Goal: Register for event/course

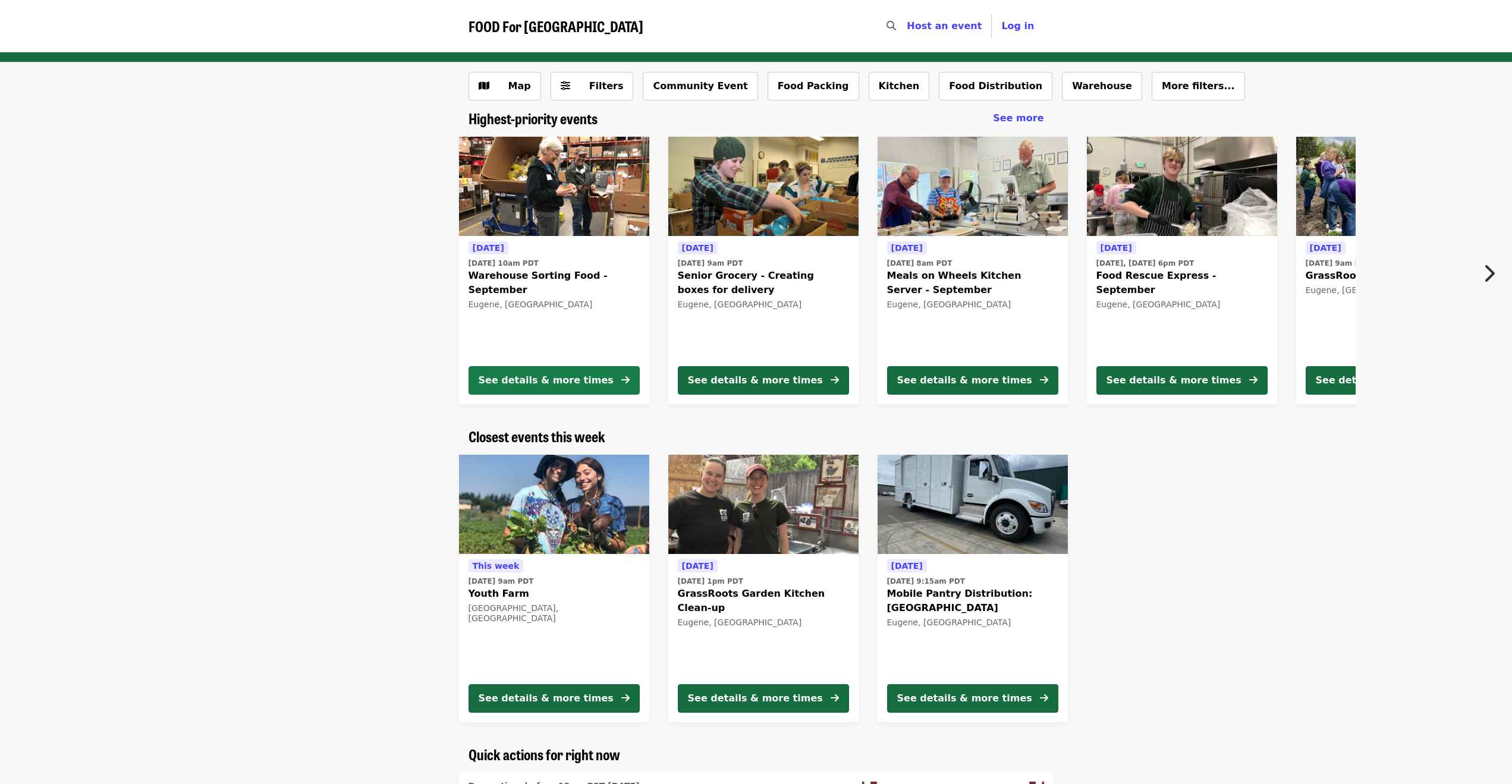
click at [565, 385] on div "See details & more times" at bounding box center [546, 380] width 135 height 14
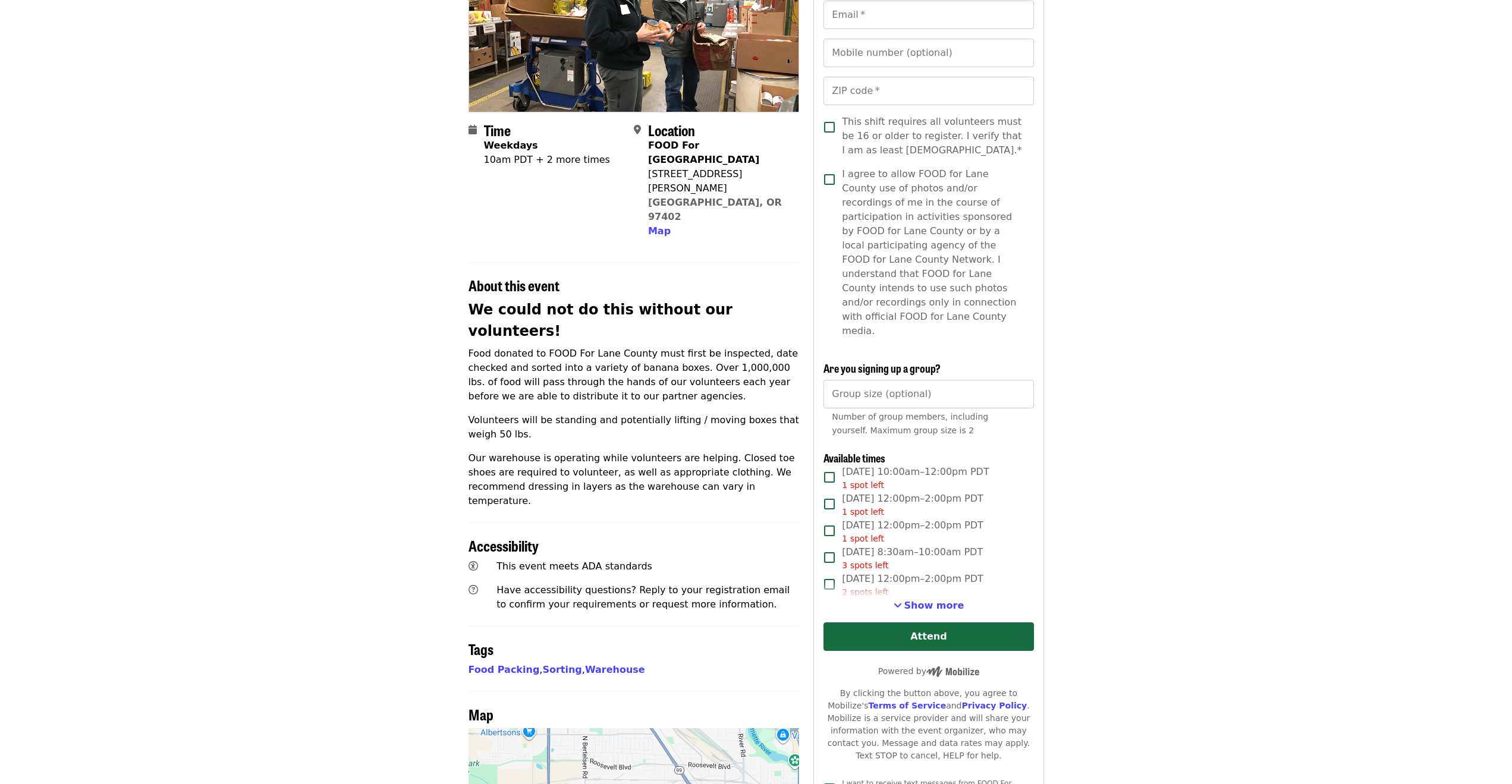
scroll to position [179, 0]
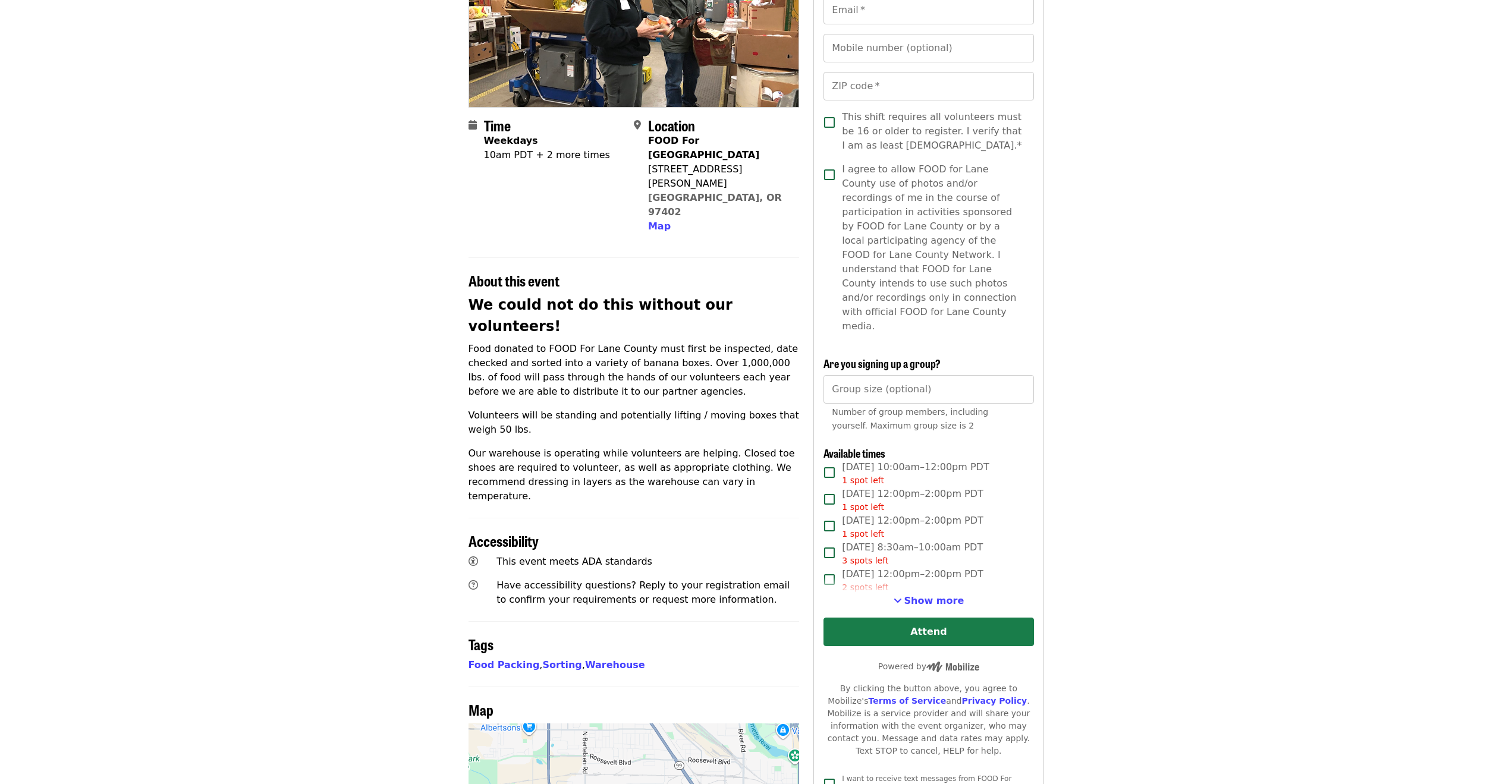
click at [898, 618] on button "Attend" at bounding box center [928, 632] width 210 height 29
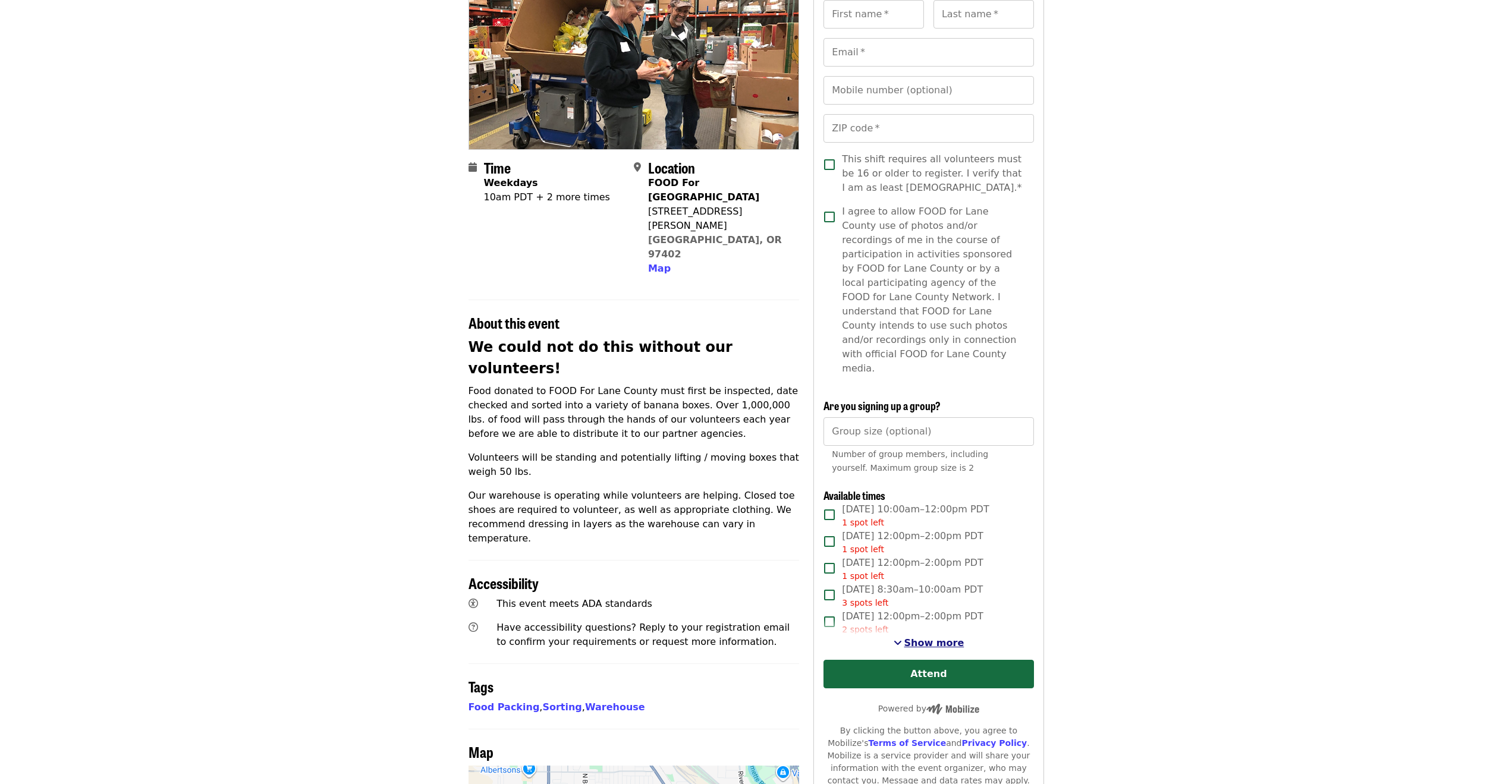
click at [902, 638] on span "See more timeslots" at bounding box center [898, 642] width 8 height 9
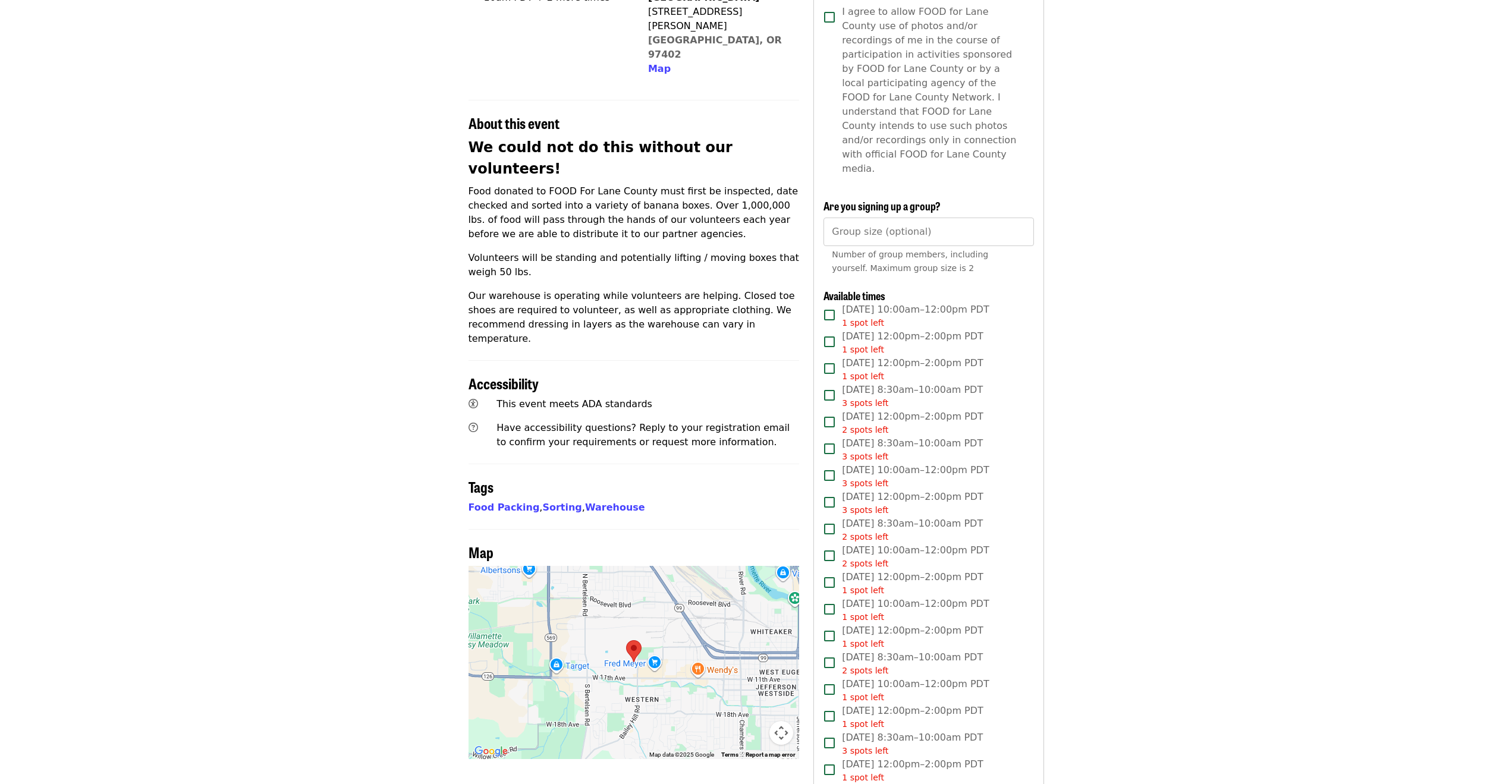
scroll to position [0, 0]
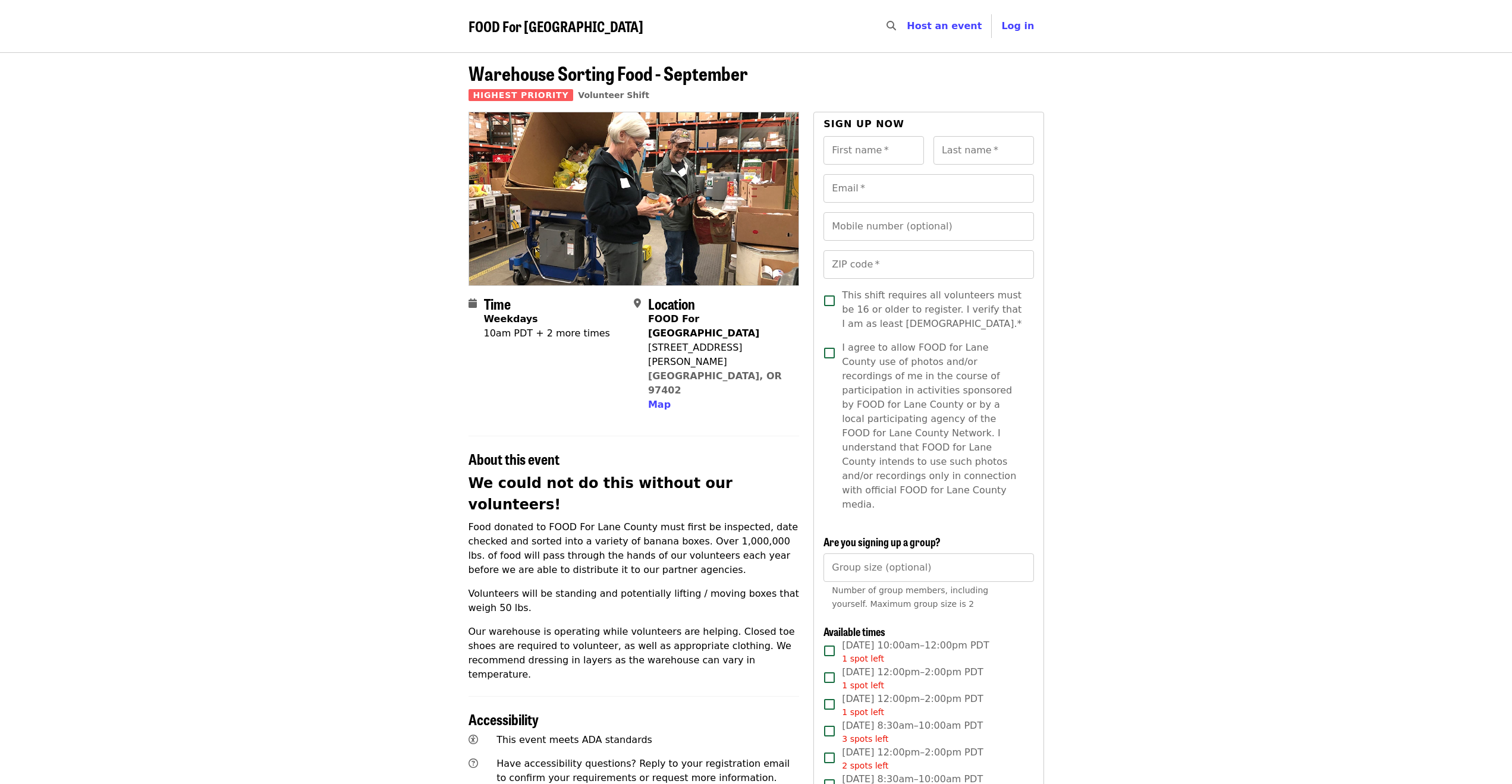
drag, startPoint x: 1093, startPoint y: 560, endPoint x: 1127, endPoint y: 374, distance: 189.1
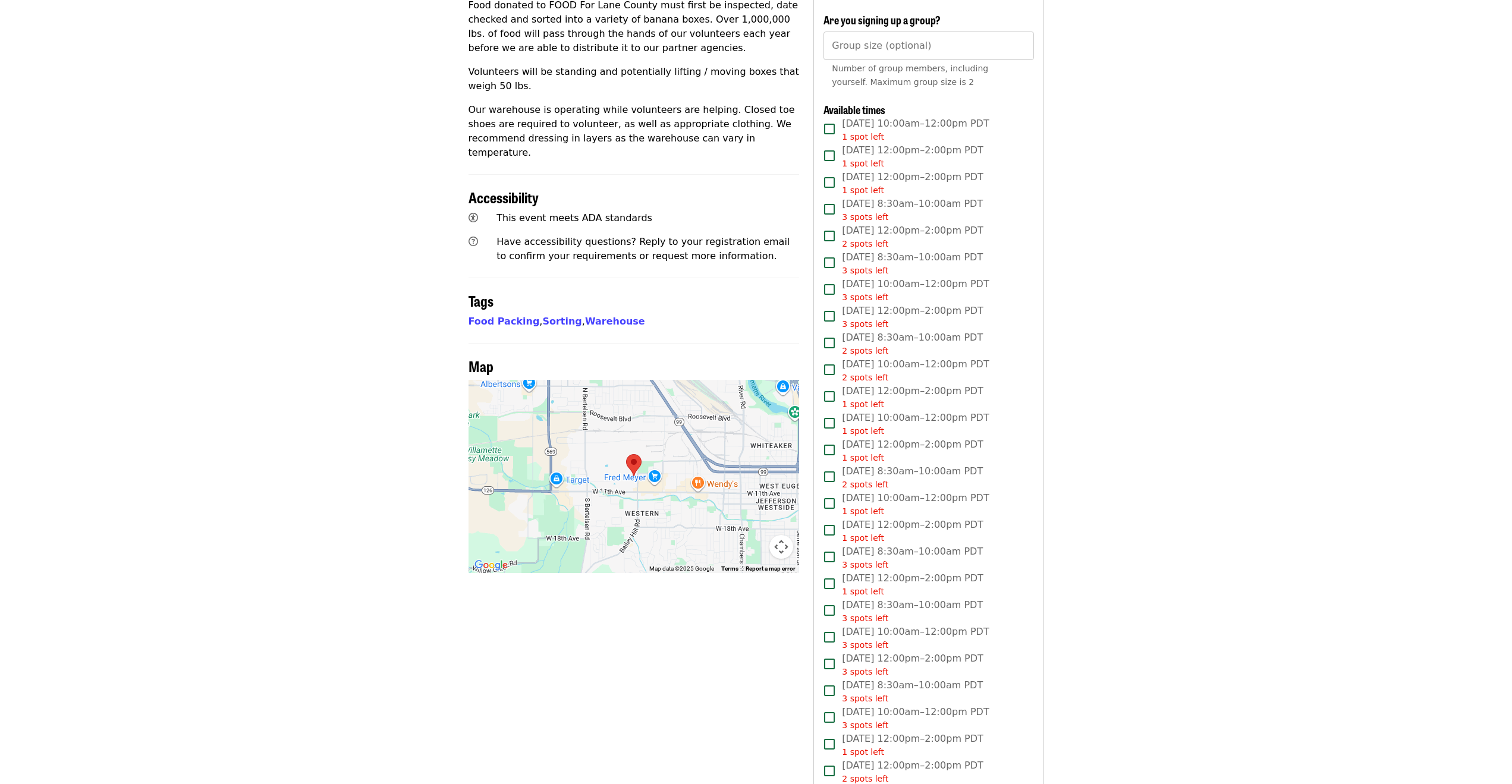
scroll to position [535, 0]
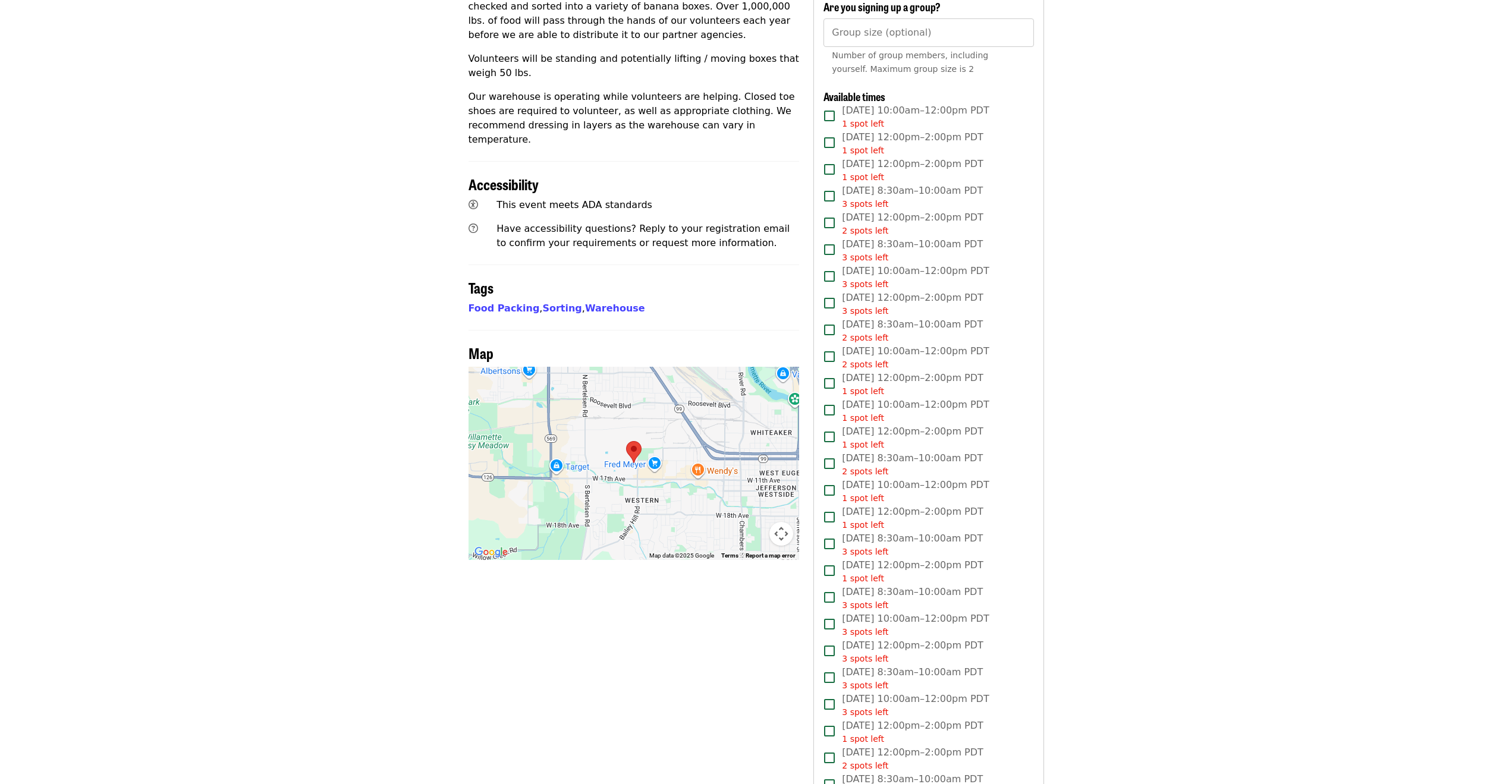
click at [777, 522] on button "Map camera controls" at bounding box center [782, 534] width 24 height 24
click at [753, 522] on button "Zoom out" at bounding box center [752, 534] width 24 height 24
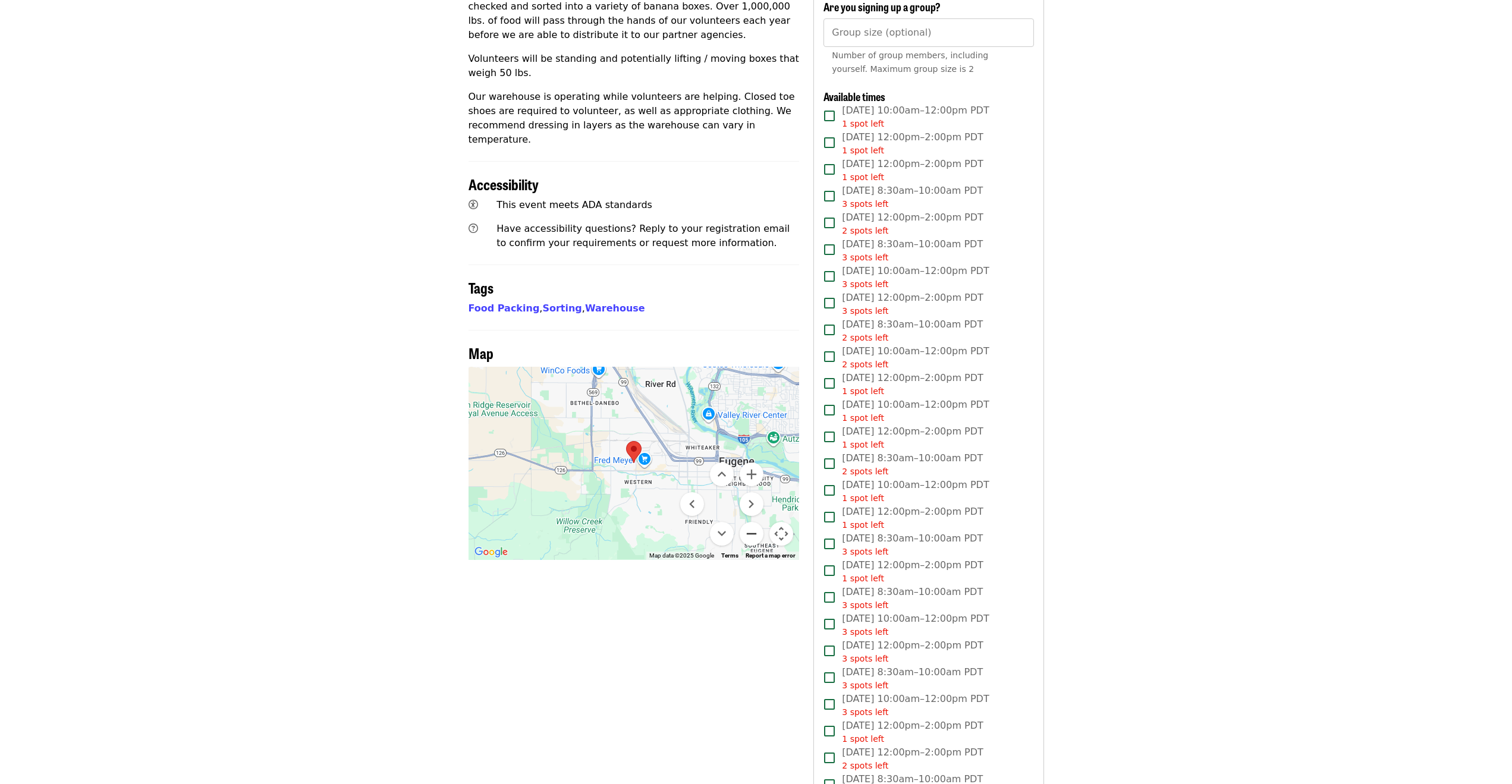
click at [753, 522] on button "Zoom out" at bounding box center [752, 534] width 24 height 24
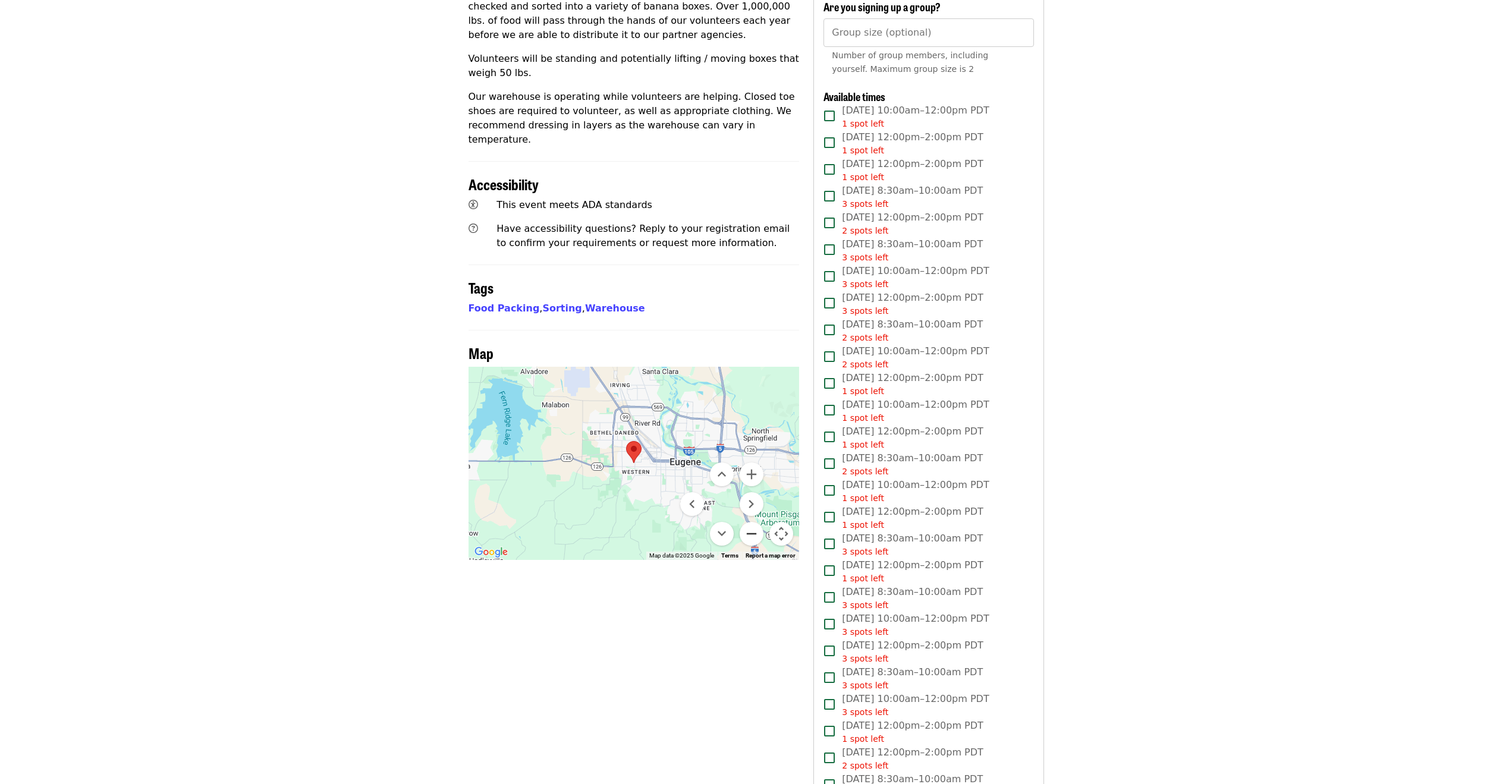
click at [753, 522] on button "Zoom out" at bounding box center [752, 534] width 24 height 24
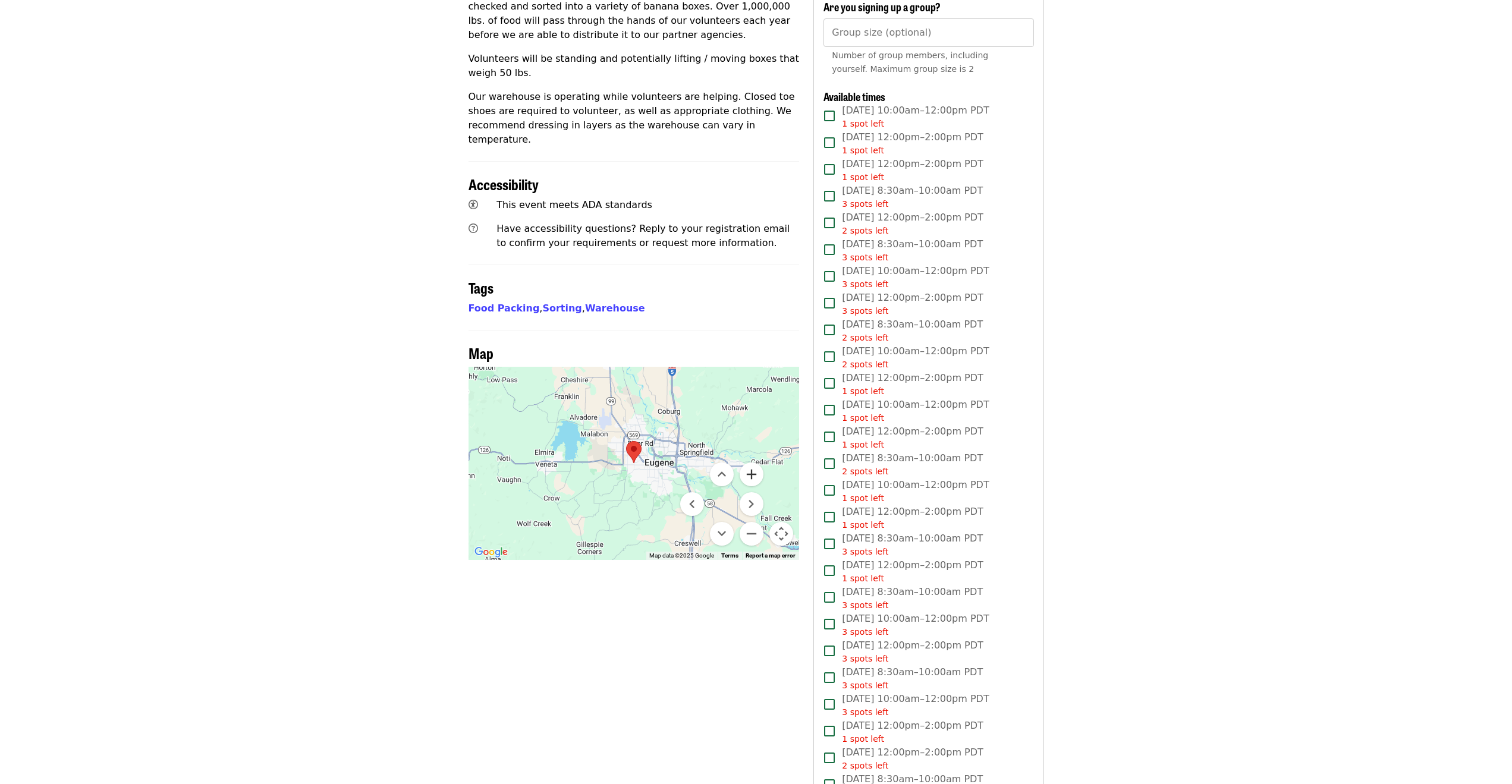
click at [754, 463] on button "Zoom in" at bounding box center [752, 475] width 24 height 24
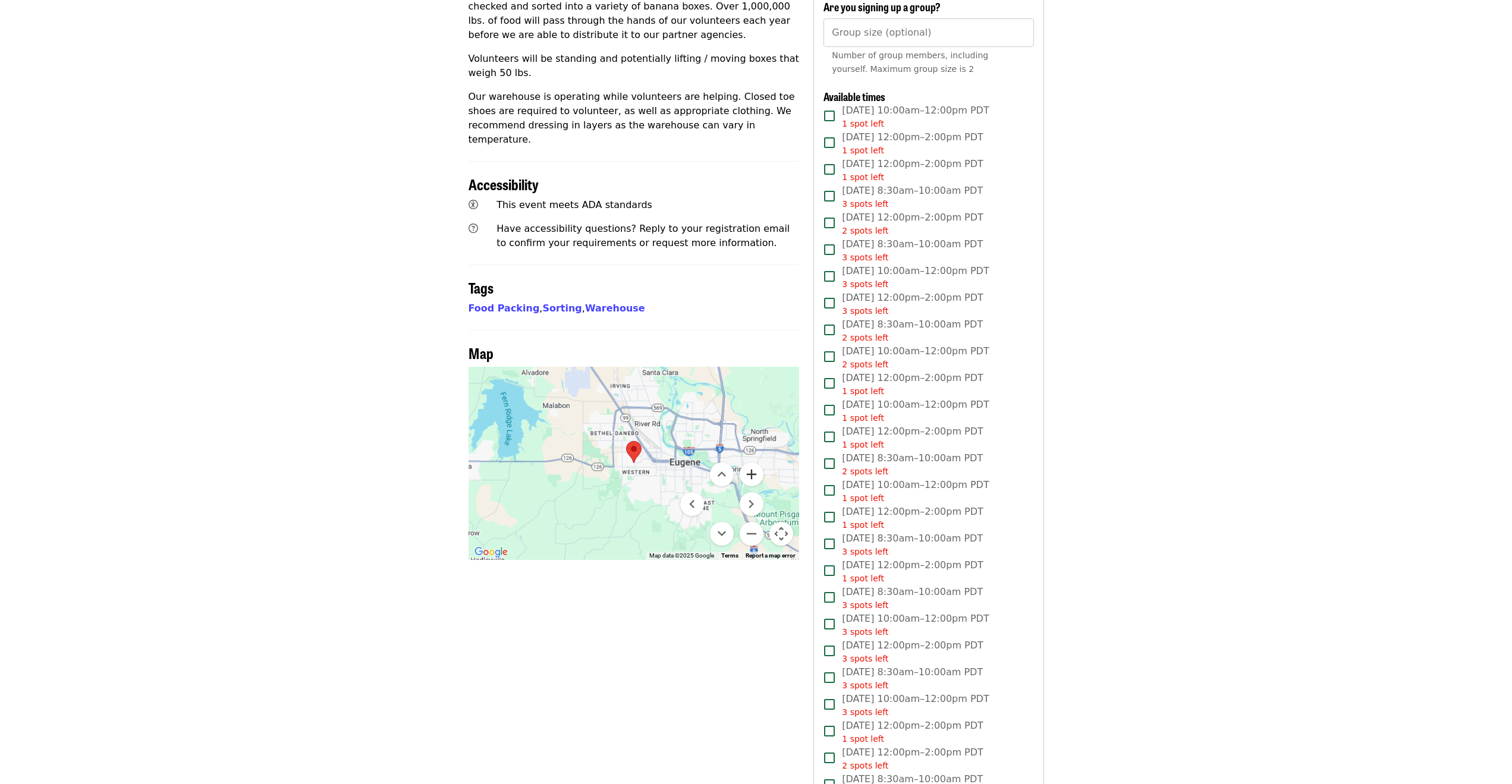
click at [754, 463] on button "Zoom in" at bounding box center [752, 475] width 24 height 24
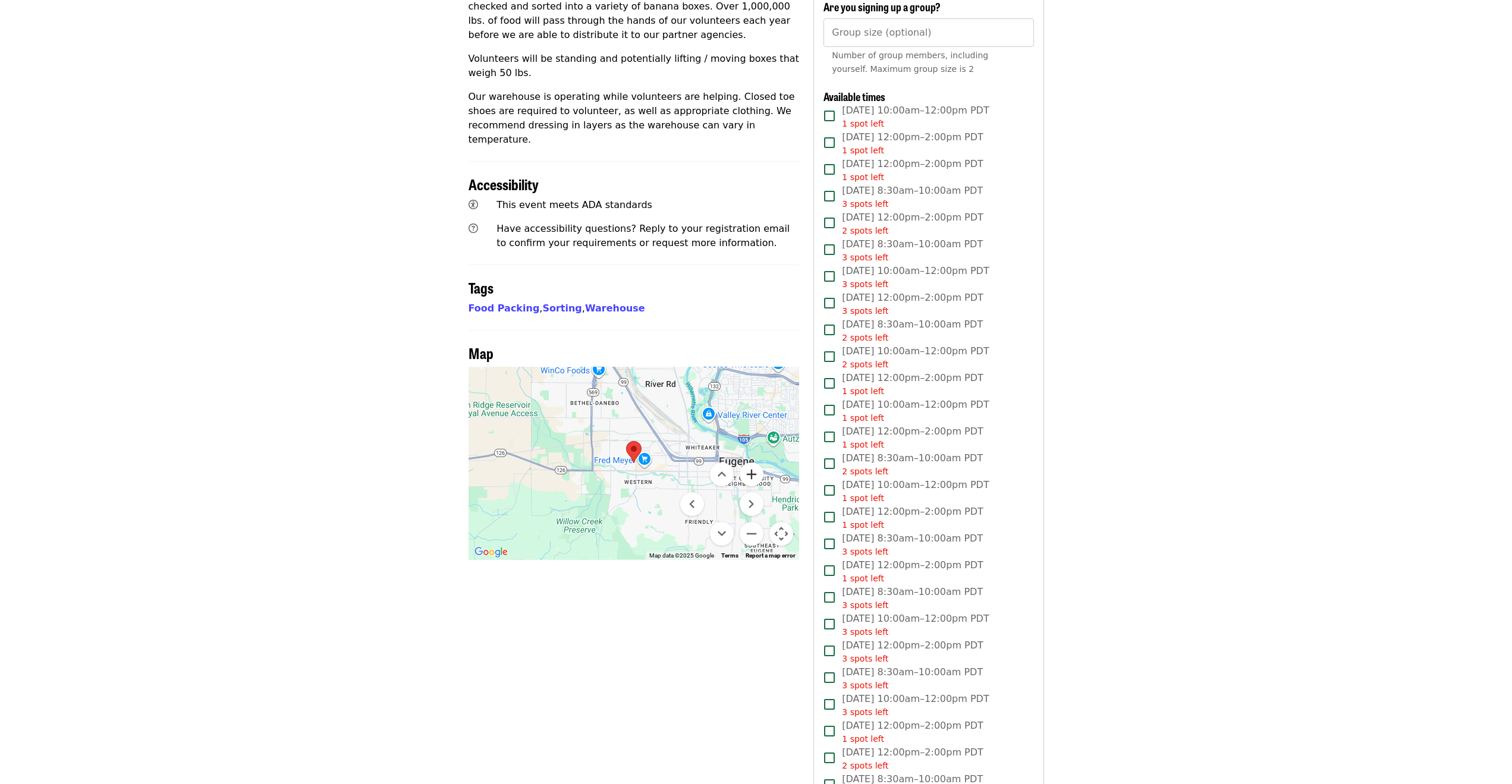
click at [754, 463] on button "Zoom in" at bounding box center [752, 475] width 24 height 24
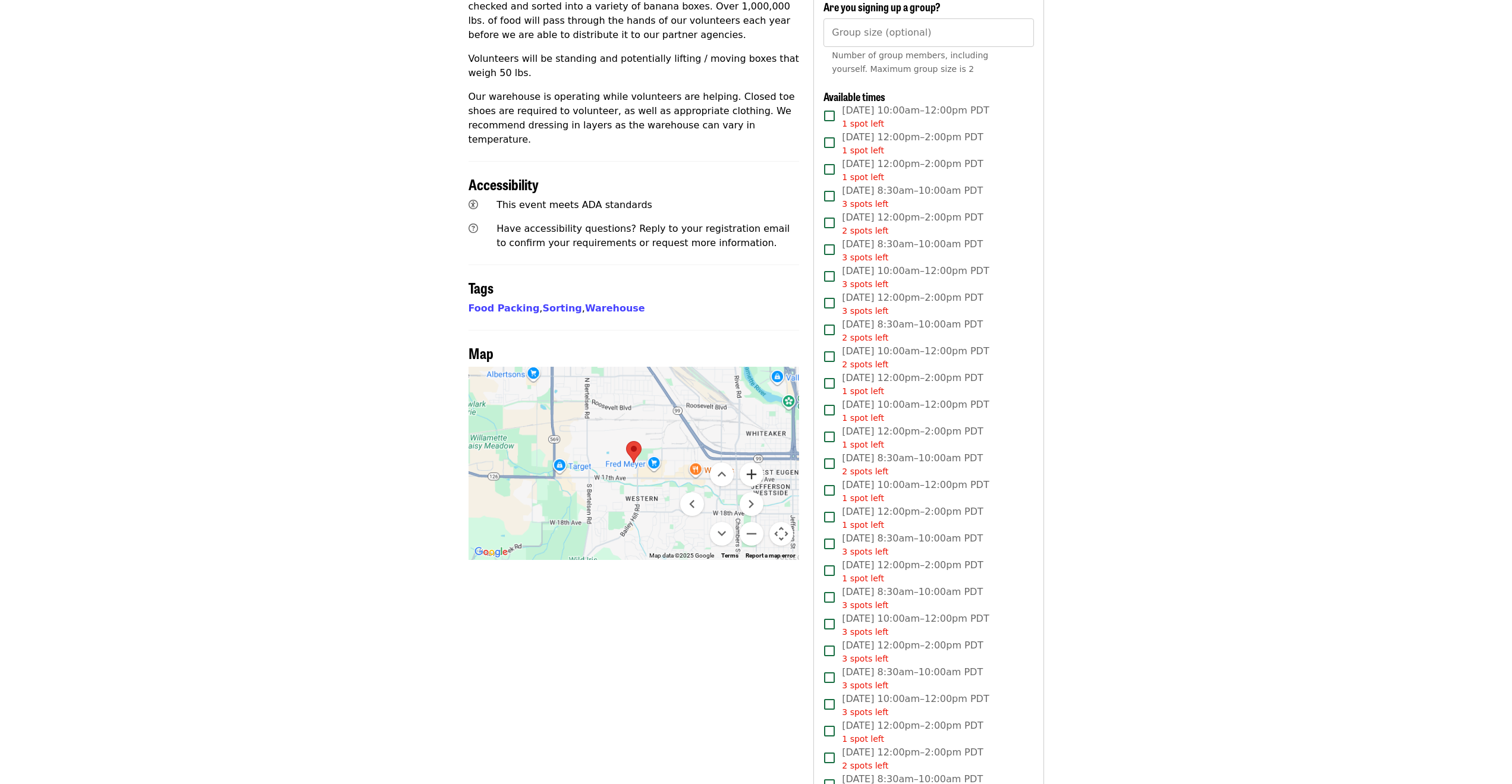
click at [754, 463] on button "Zoom in" at bounding box center [752, 475] width 24 height 24
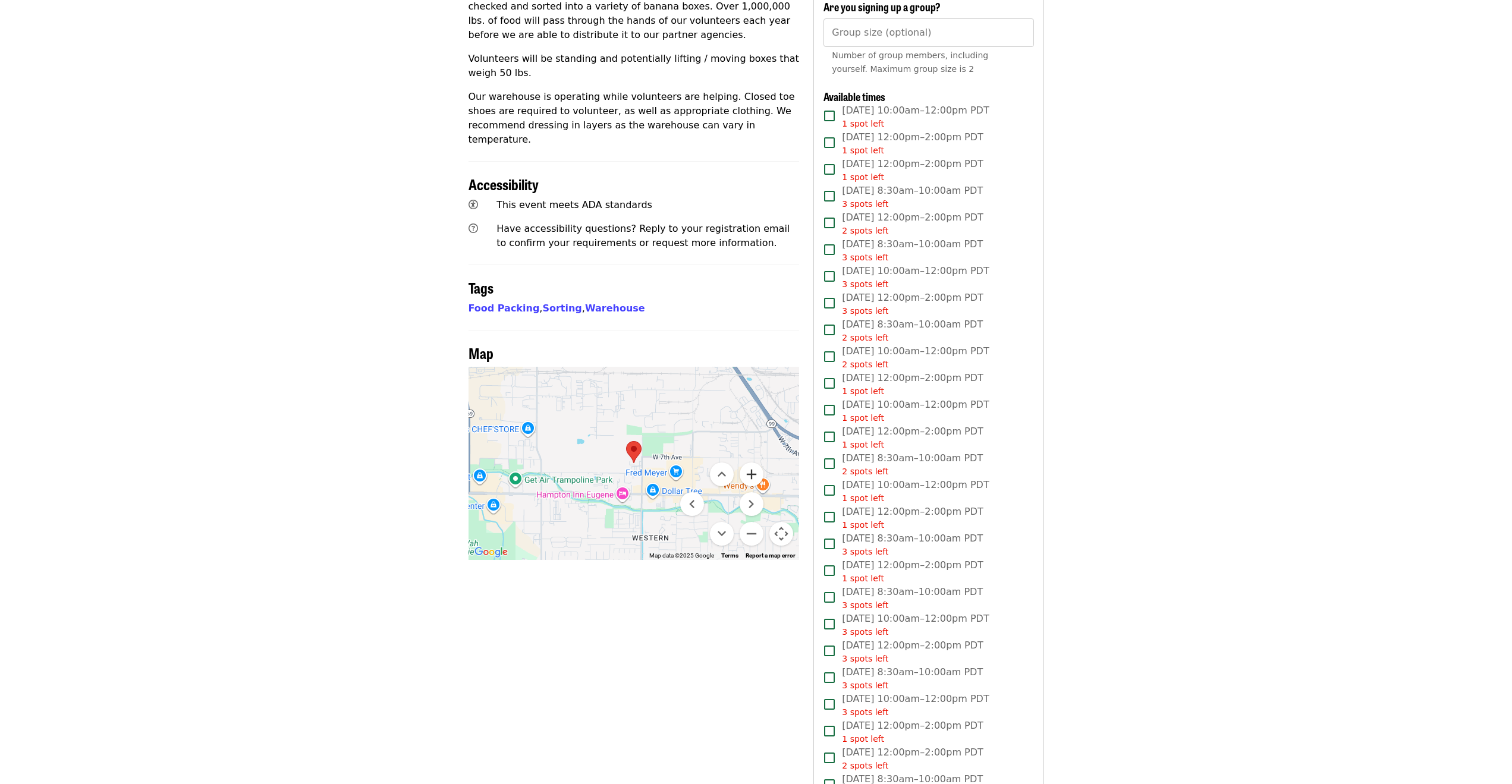
click at [754, 463] on button "Zoom in" at bounding box center [752, 475] width 24 height 24
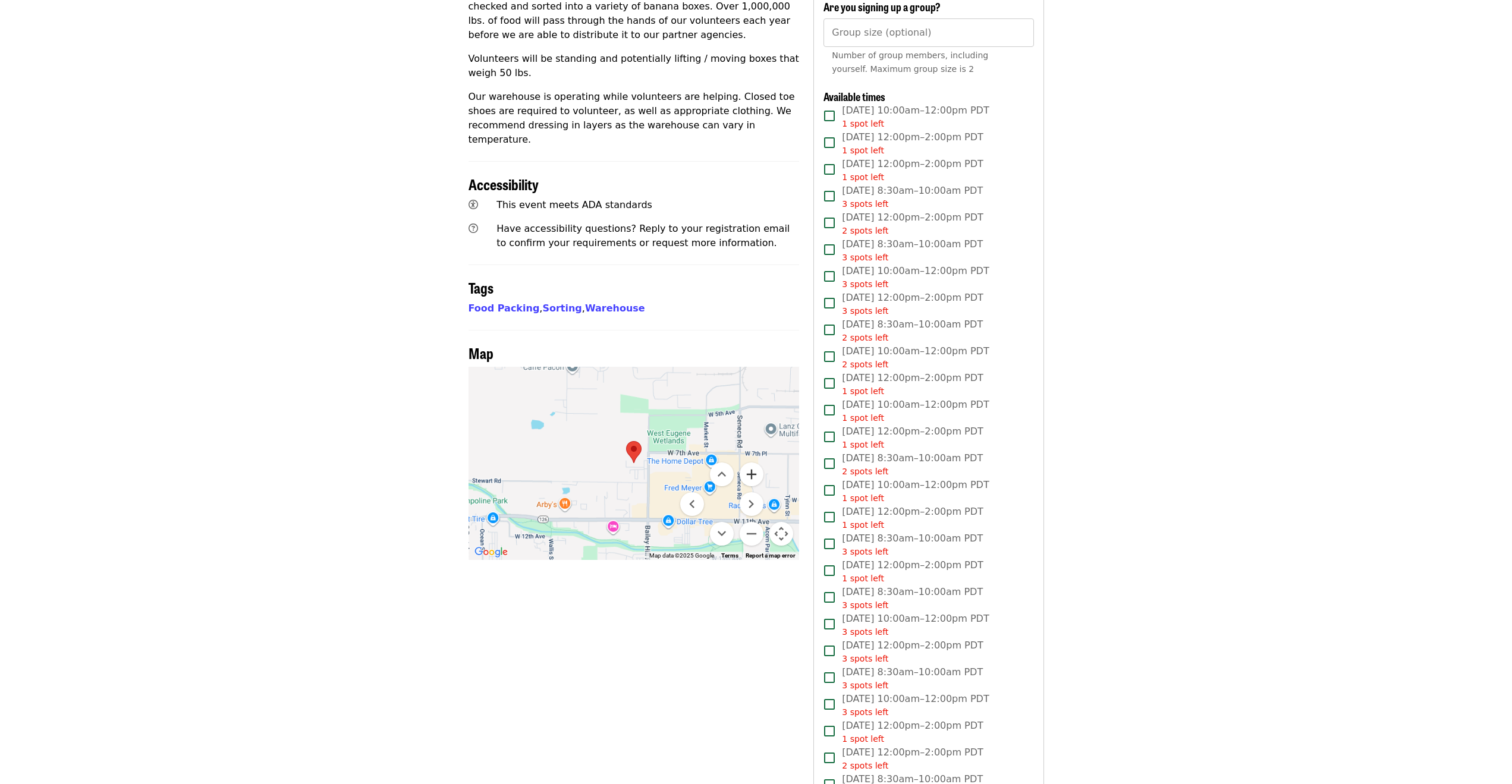
click at [754, 463] on button "Zoom in" at bounding box center [752, 475] width 24 height 24
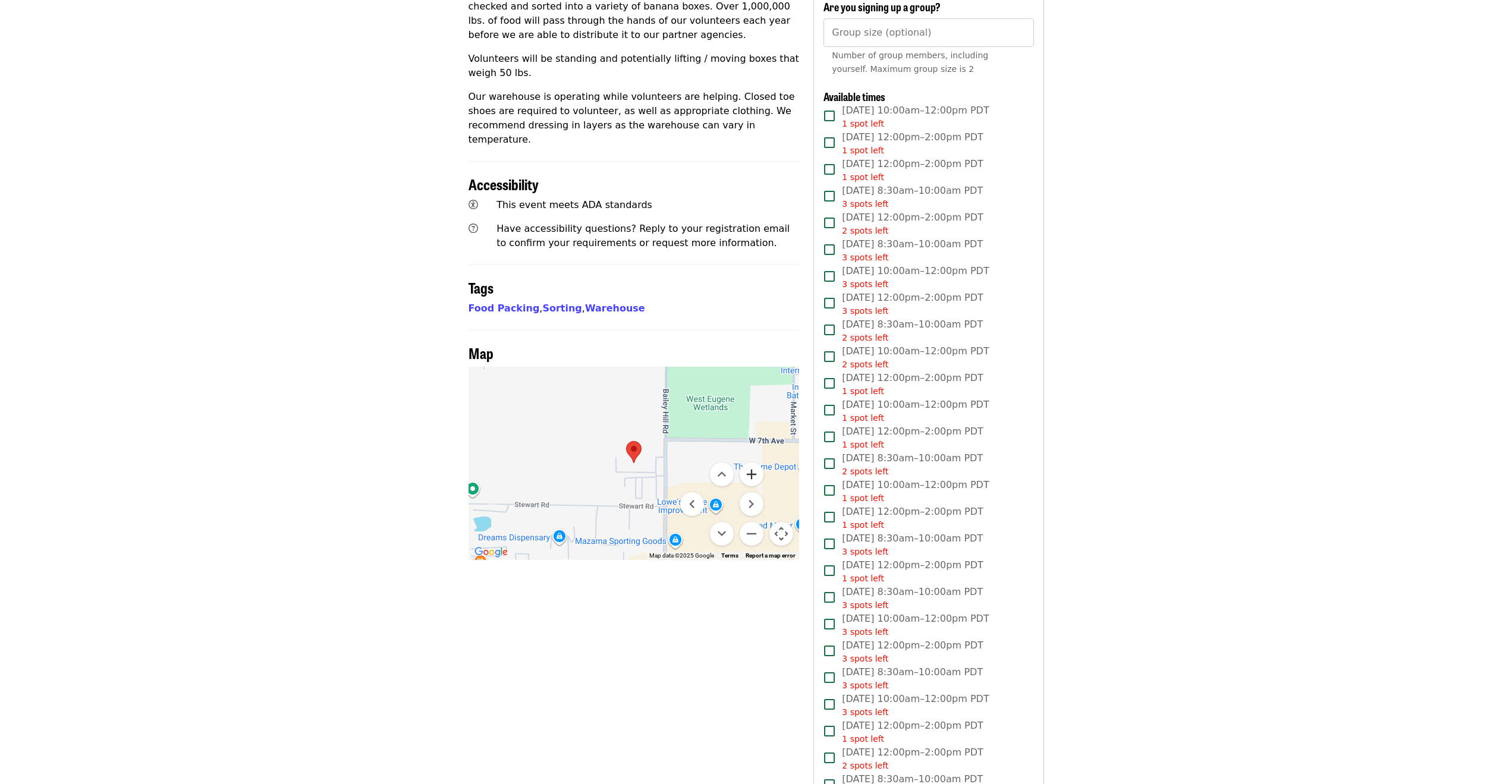
click at [754, 463] on button "Zoom in" at bounding box center [752, 475] width 24 height 24
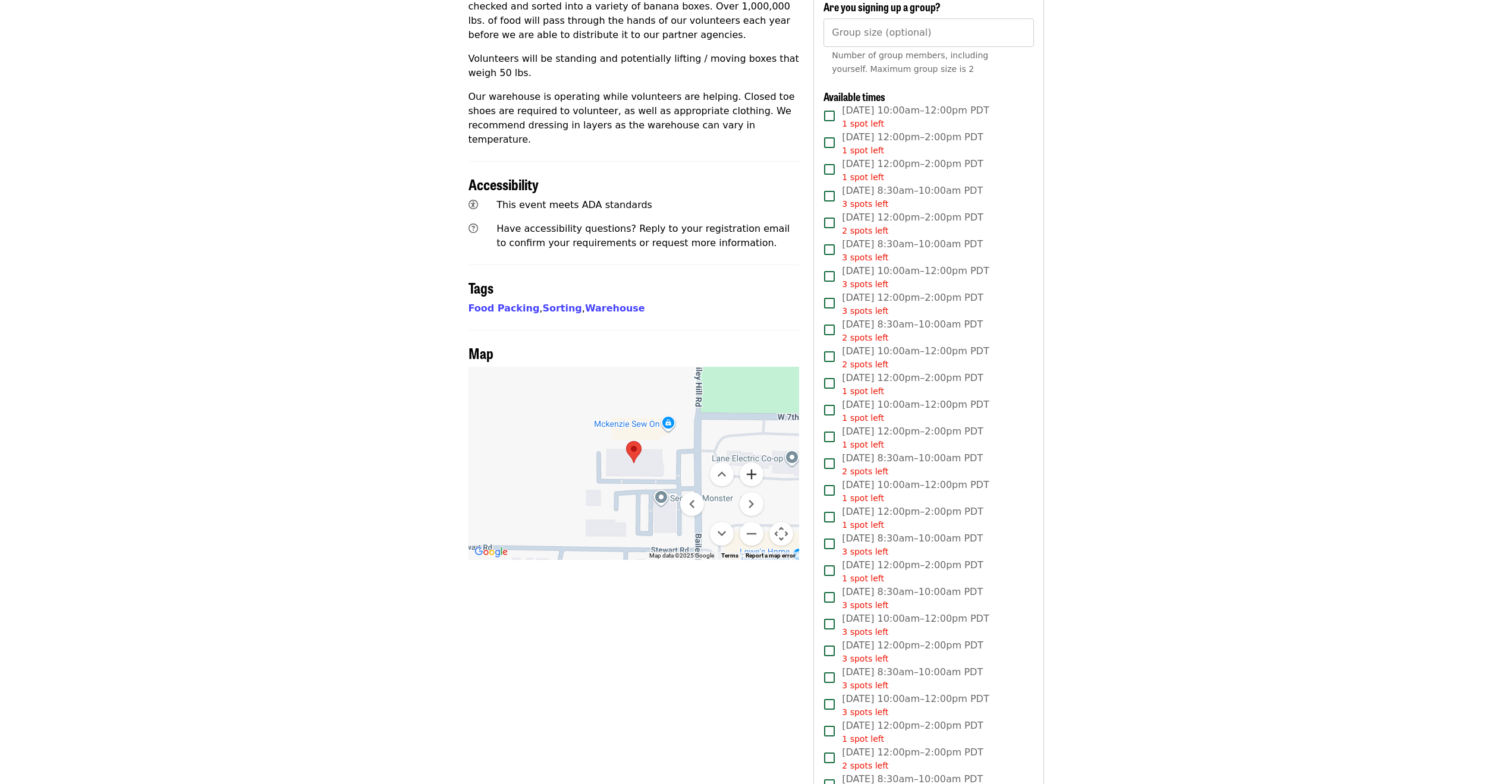
click at [754, 463] on button "Zoom in" at bounding box center [752, 475] width 24 height 24
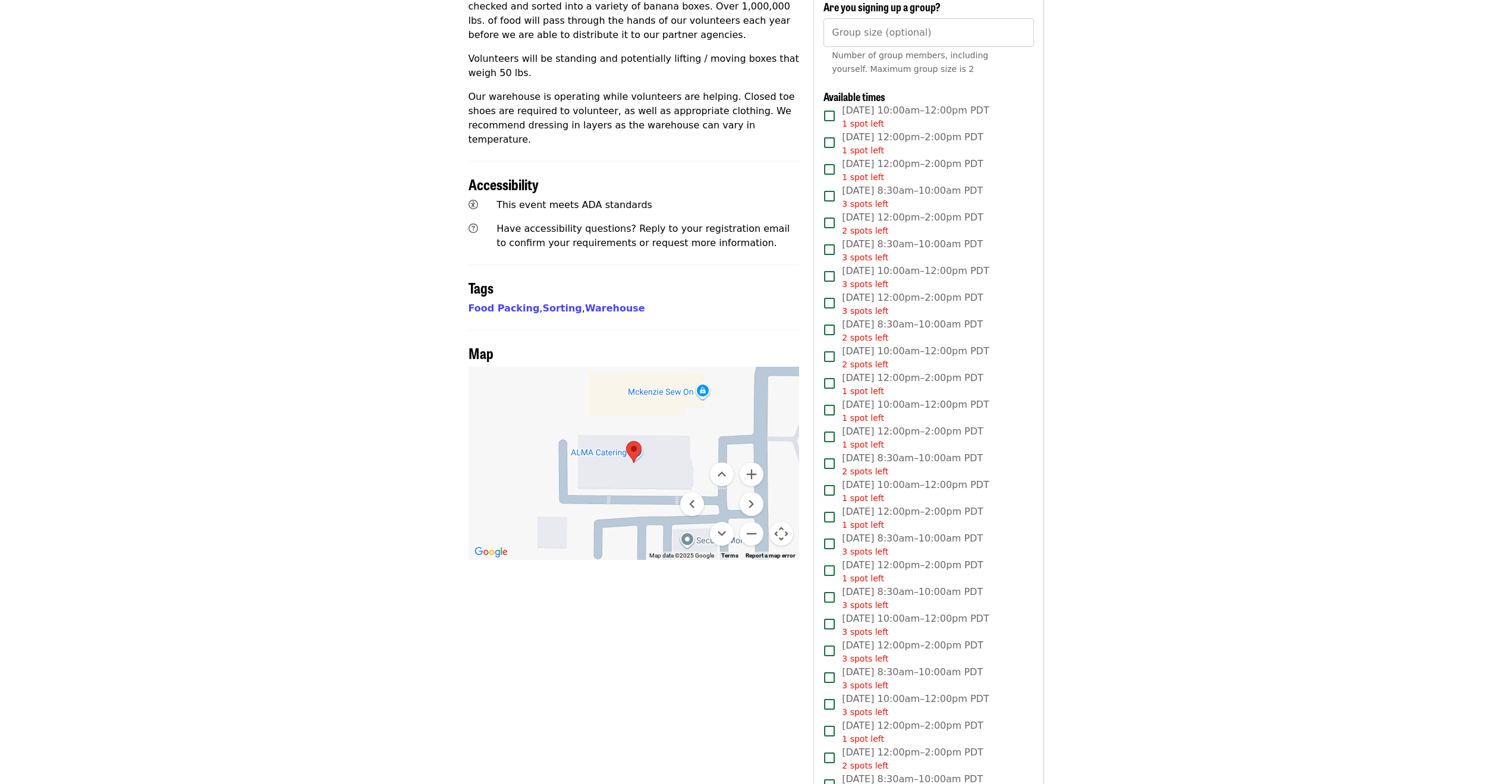
drag, startPoint x: 618, startPoint y: 427, endPoint x: 584, endPoint y: 431, distance: 34.2
click at [584, 431] on div at bounding box center [634, 463] width 331 height 193
drag, startPoint x: 623, startPoint y: 405, endPoint x: 596, endPoint y: 413, distance: 28.2
click at [596, 413] on div at bounding box center [634, 463] width 331 height 193
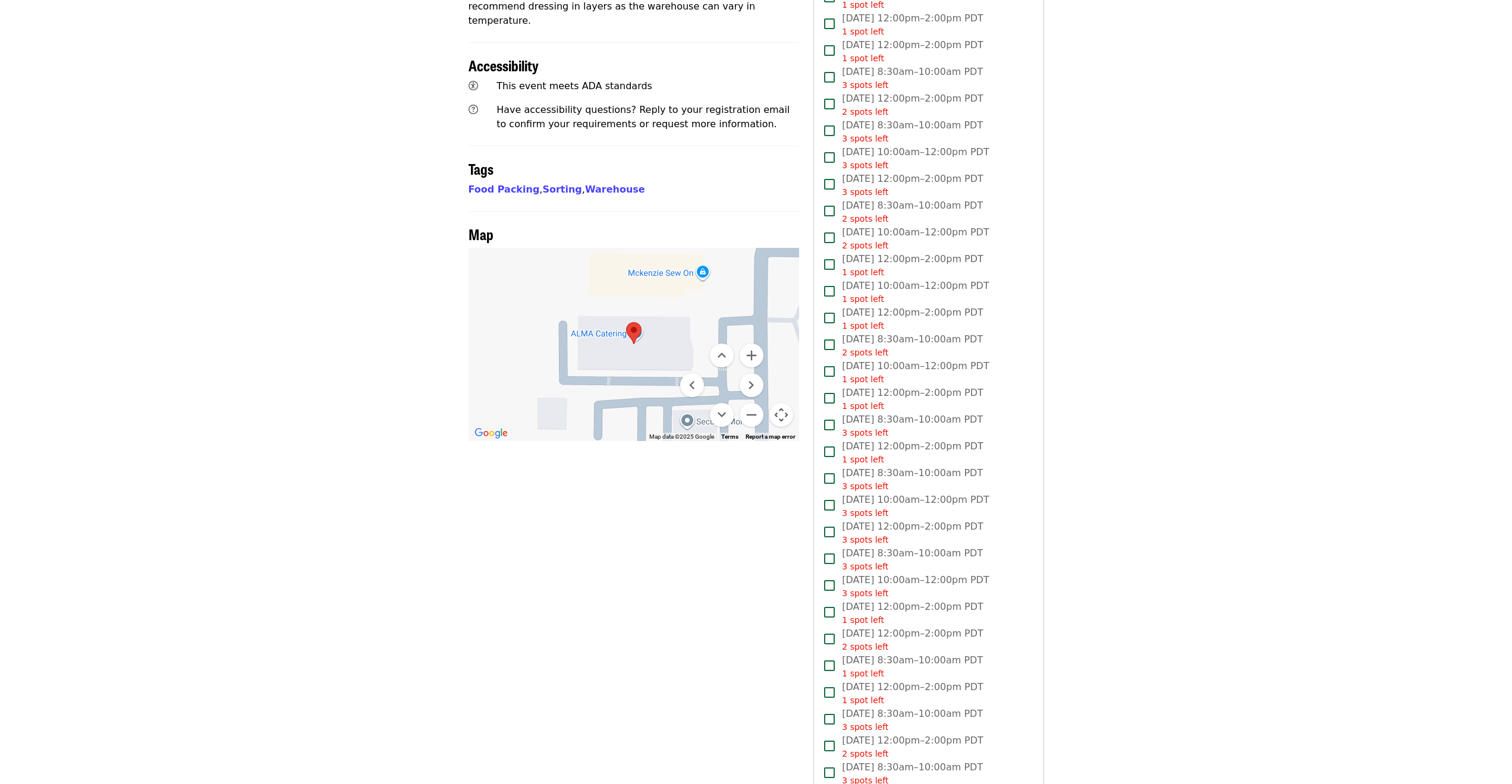
click at [377, 374] on article "Warehouse Sorting Food - September Highest Priority Volunteer Shift Time Weekda…" at bounding box center [756, 504] width 1512 height 2211
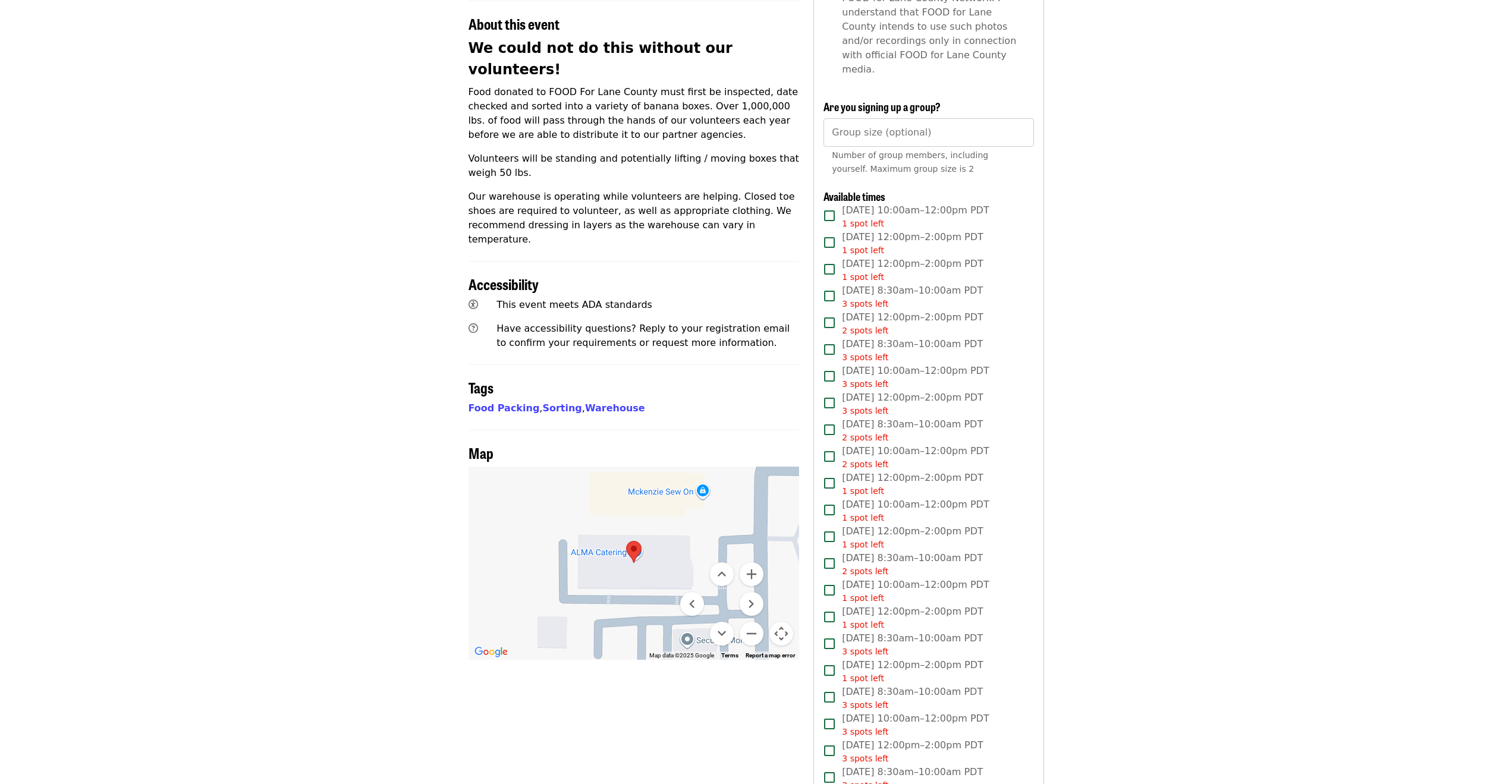
scroll to position [357, 0]
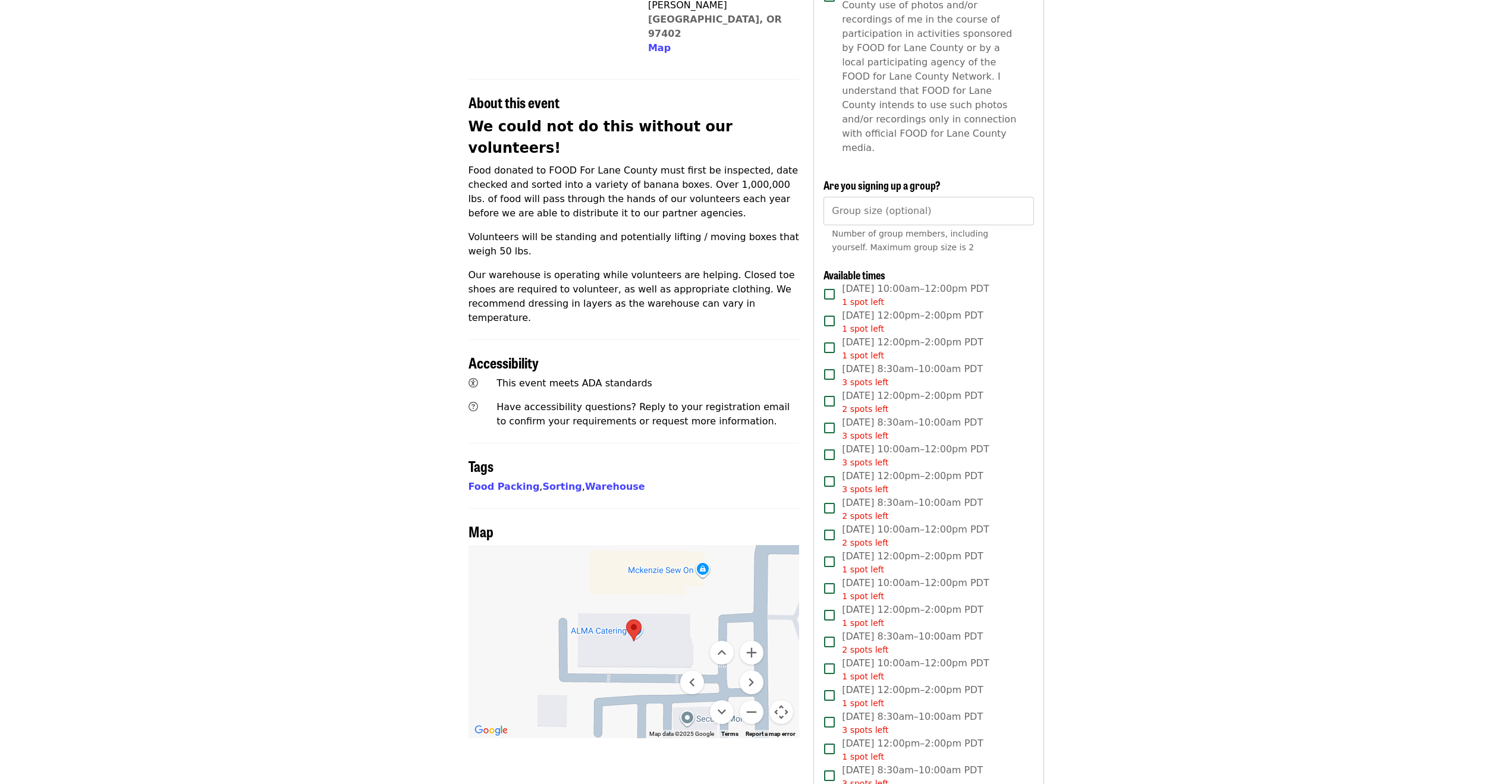
click at [724, 458] on h2 "Tags" at bounding box center [634, 467] width 331 height 17
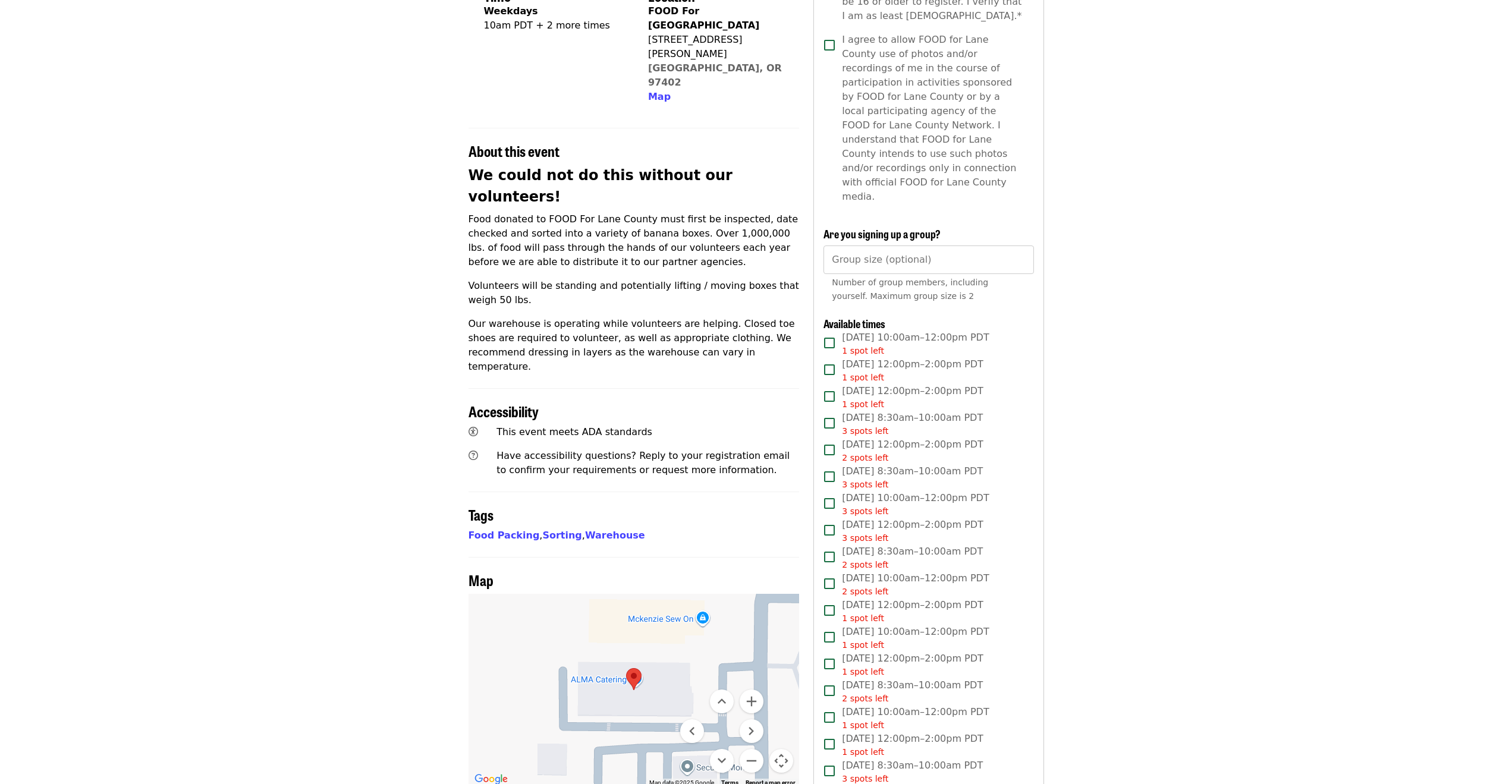
scroll to position [0, 0]
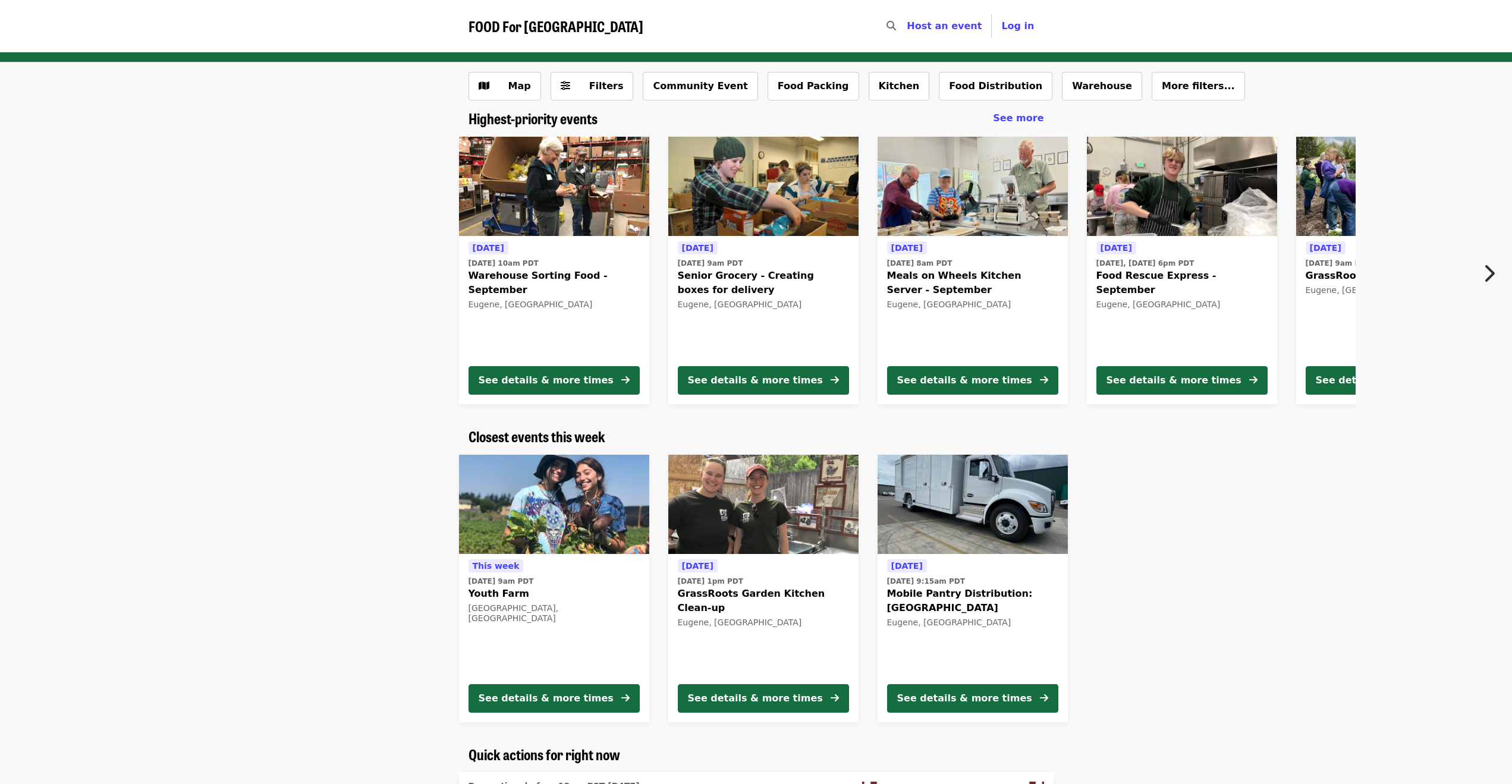
click at [1499, 270] on button "Next item" at bounding box center [1493, 273] width 39 height 33
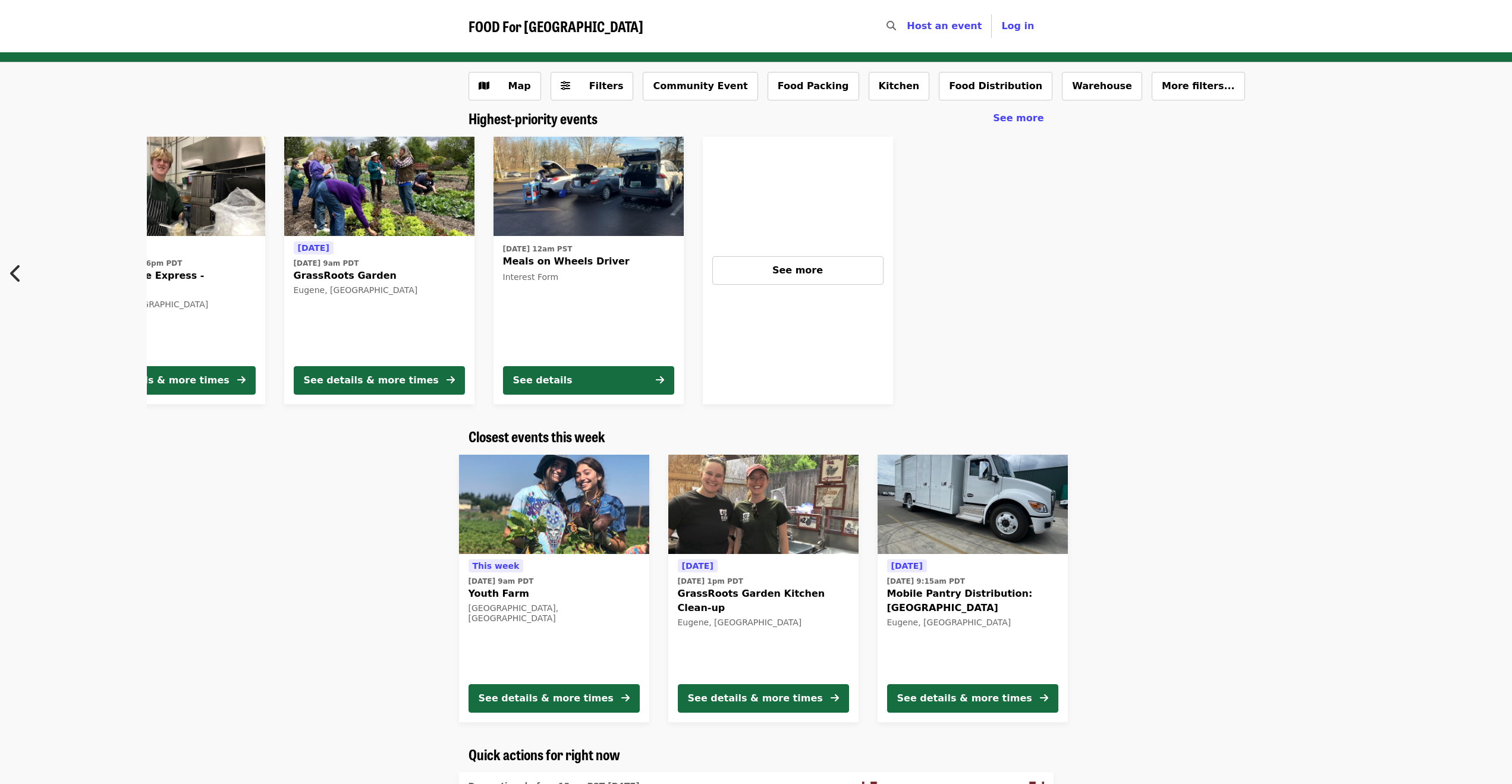
scroll to position [0, 1013]
click at [24, 273] on button "Previous item" at bounding box center [19, 273] width 39 height 33
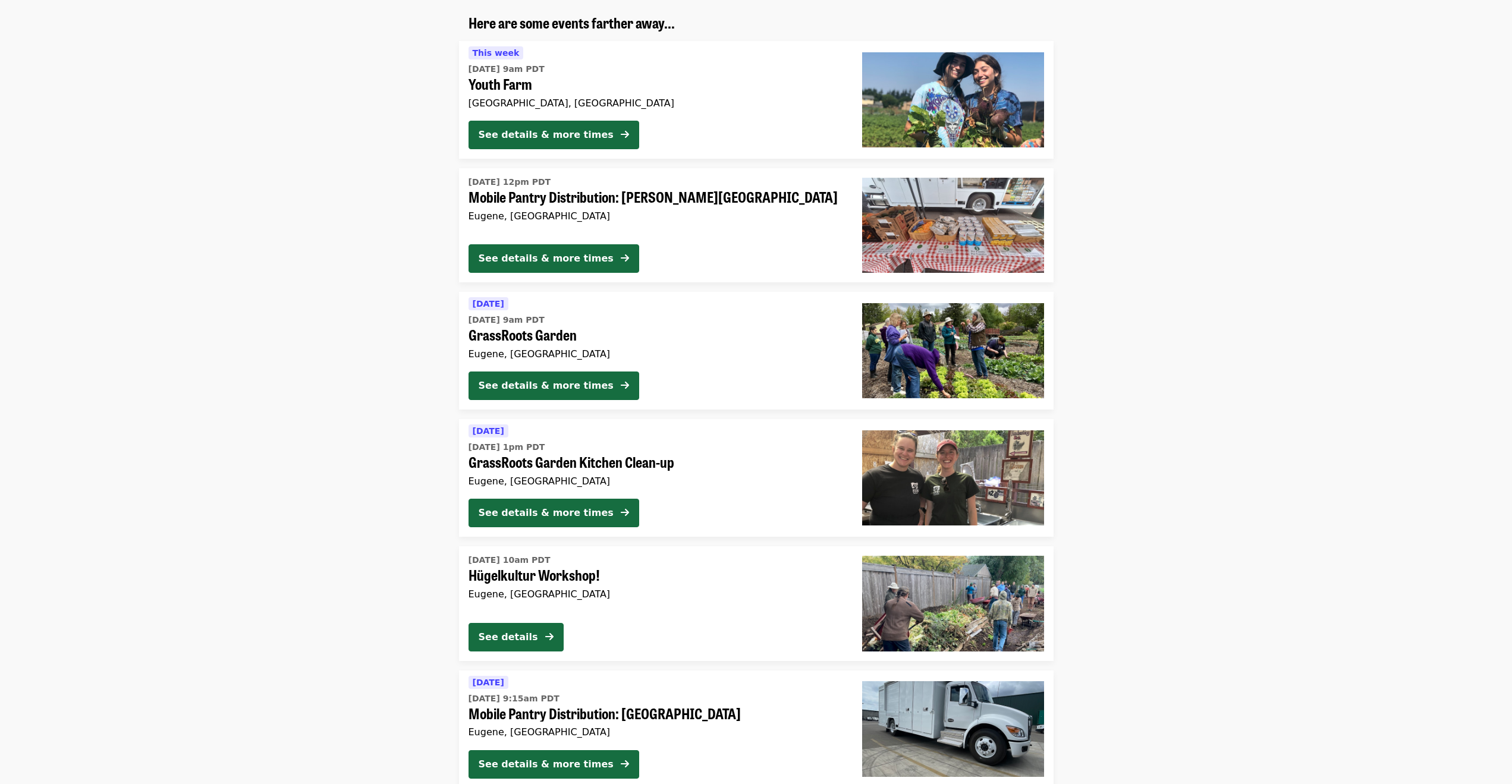
scroll to position [951, 0]
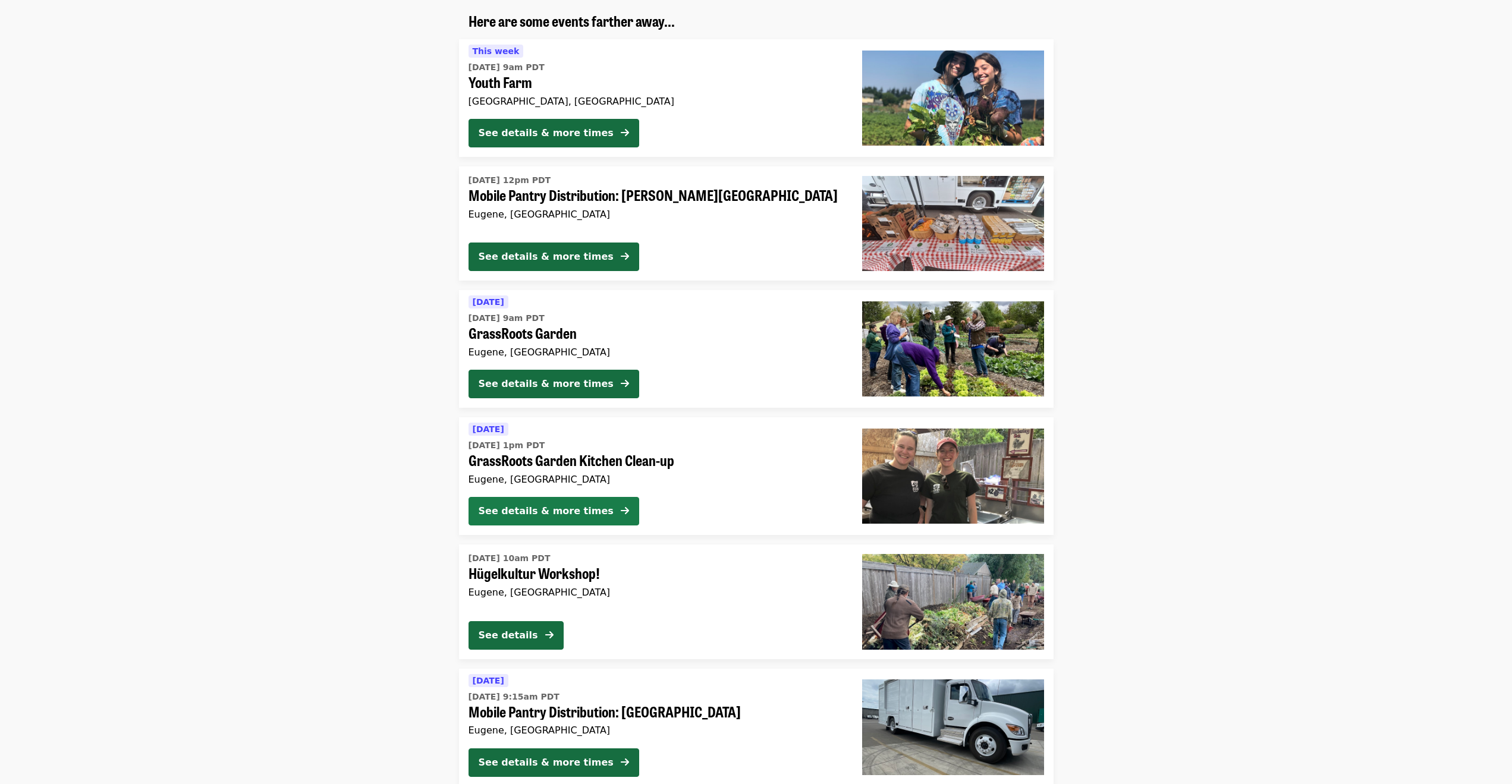
click at [550, 519] on div "See details & more times" at bounding box center [546, 511] width 135 height 14
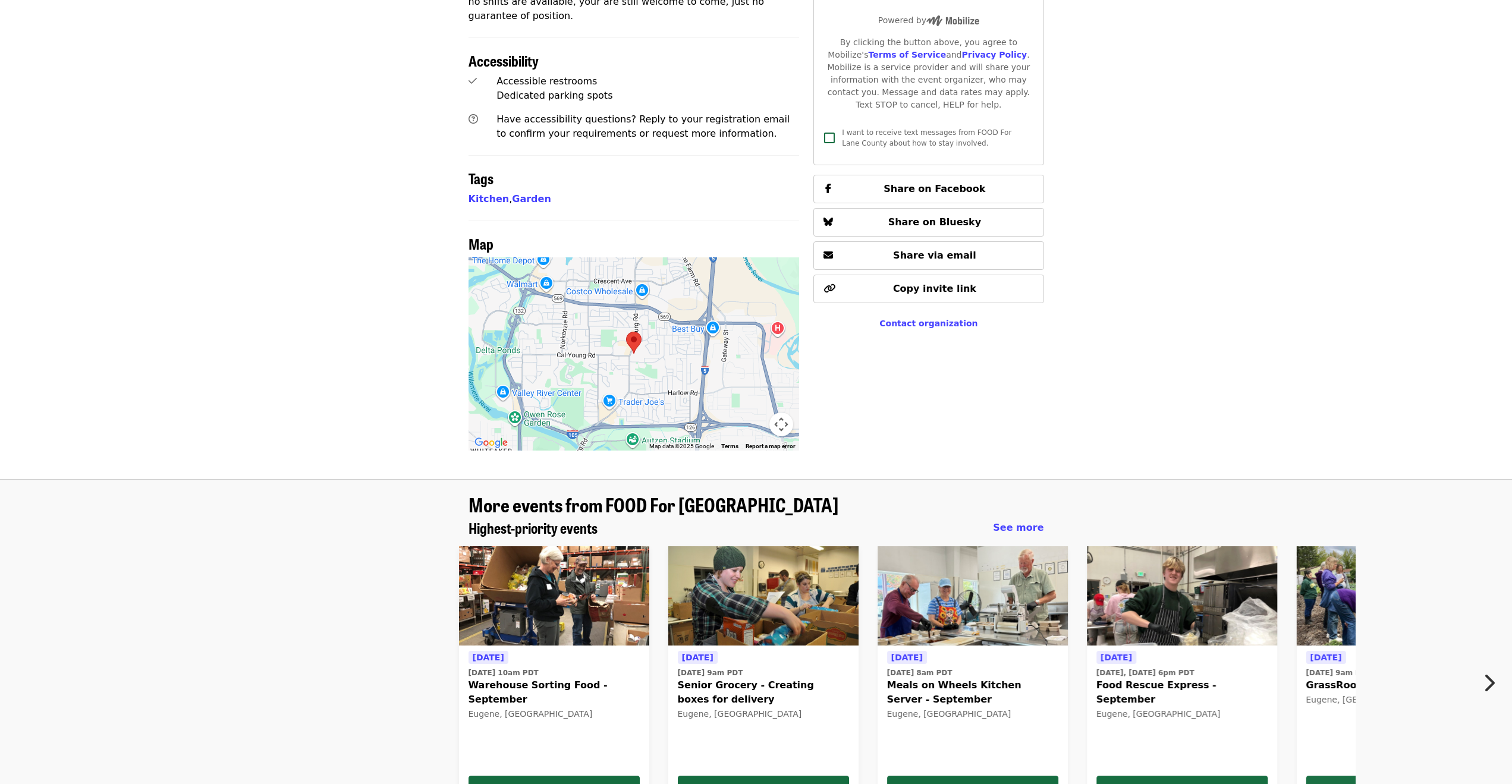
scroll to position [654, 0]
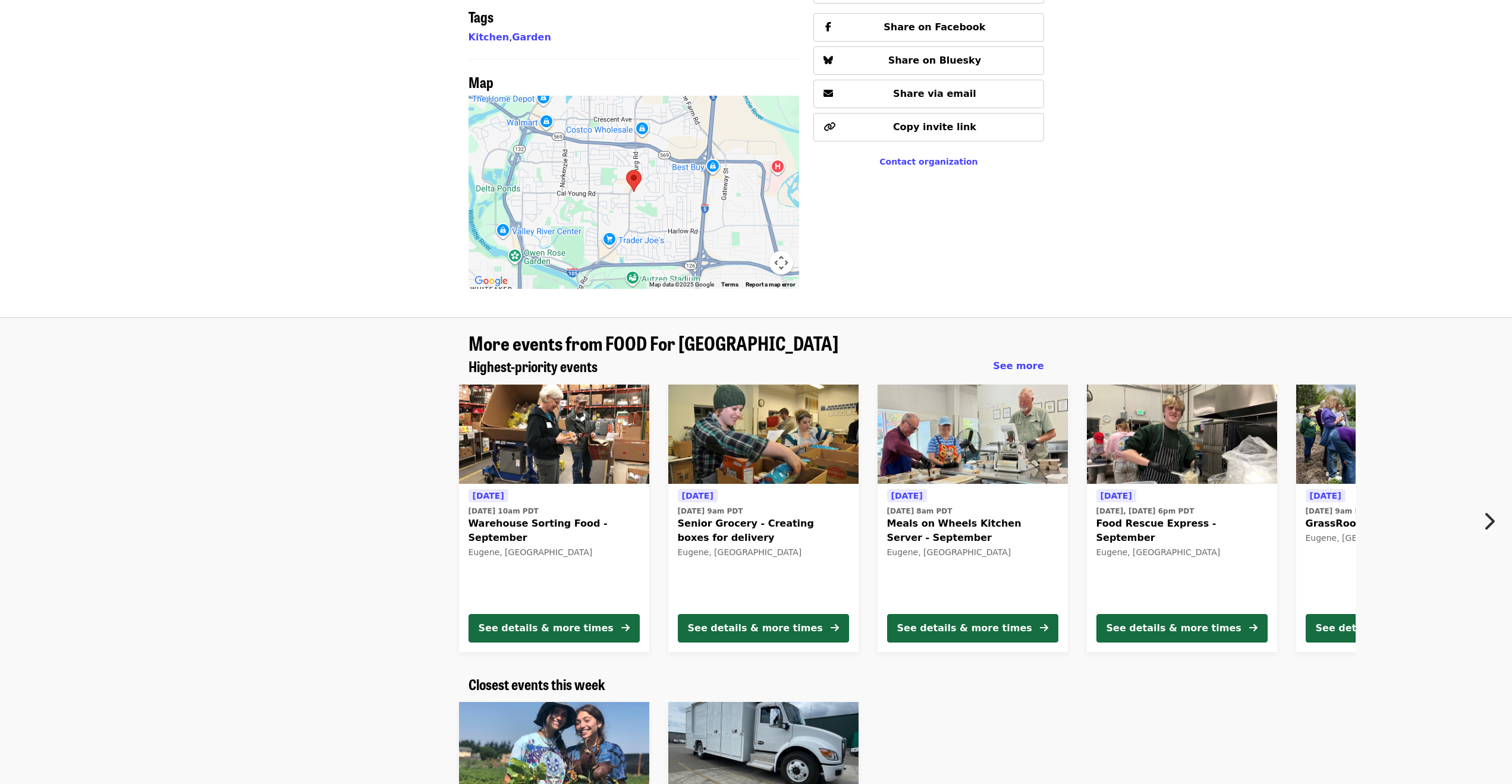
click at [506, 437] on img at bounding box center [554, 435] width 191 height 100
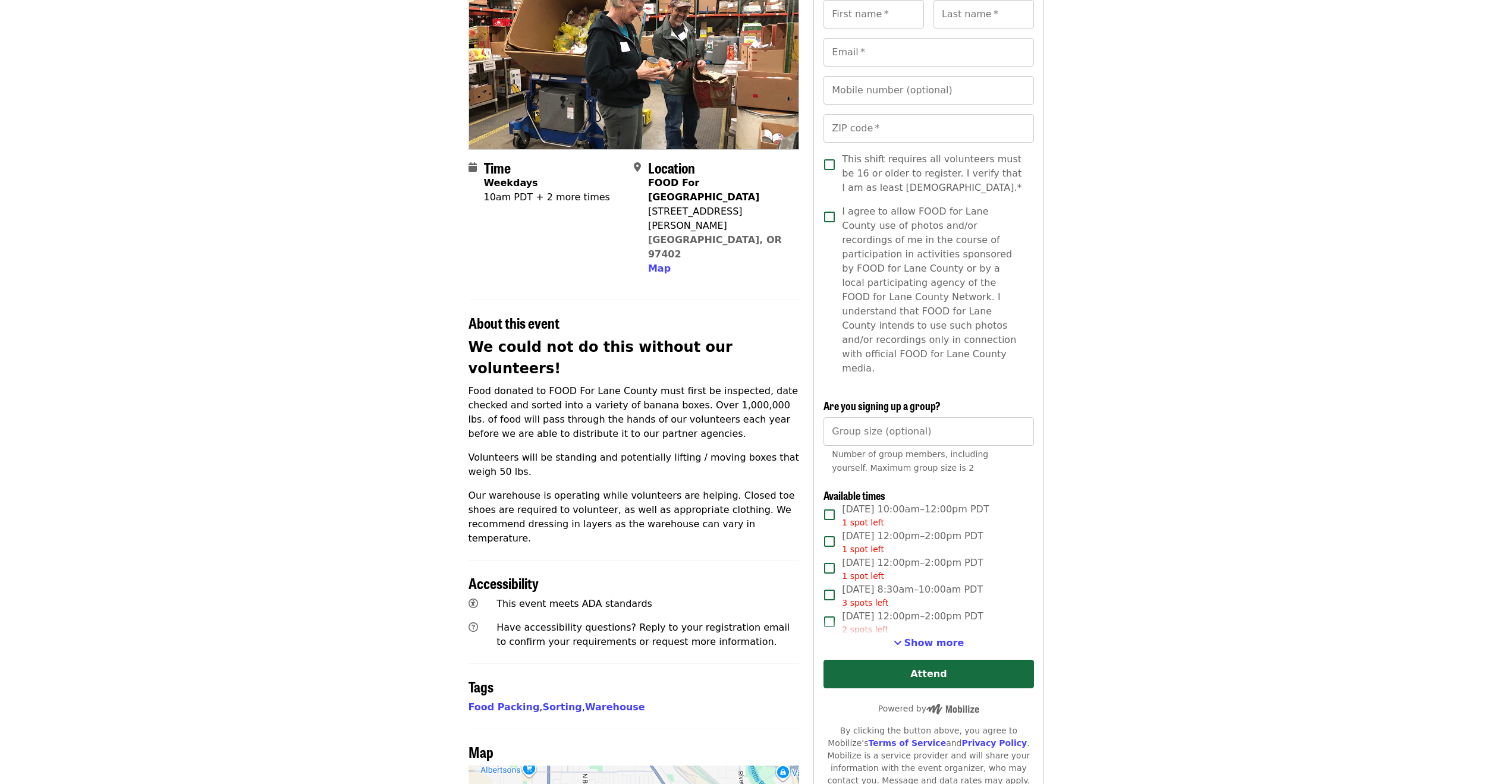
scroll to position [179, 0]
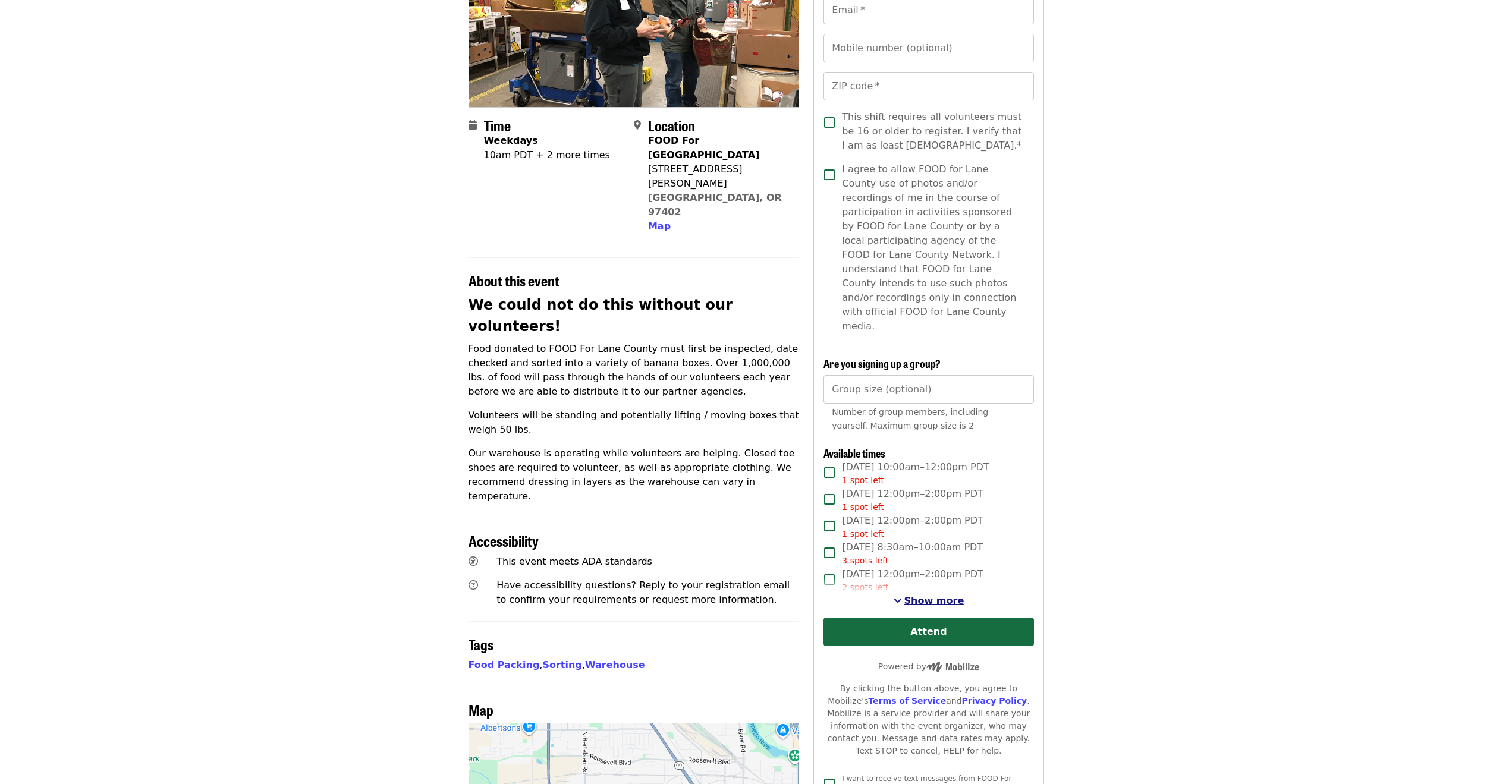
click at [917, 595] on span "Show more" at bounding box center [935, 601] width 60 height 11
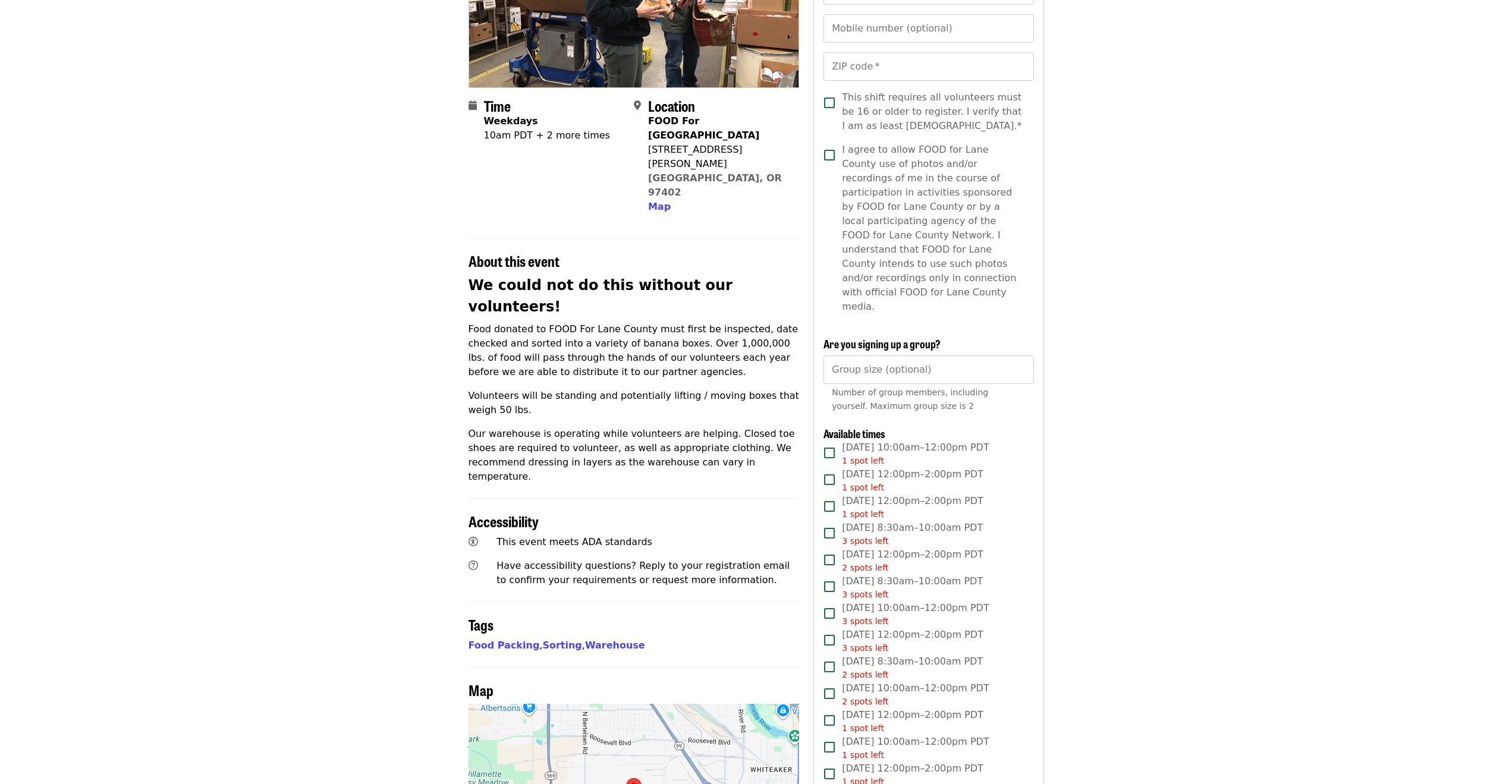
scroll to position [238, 0]
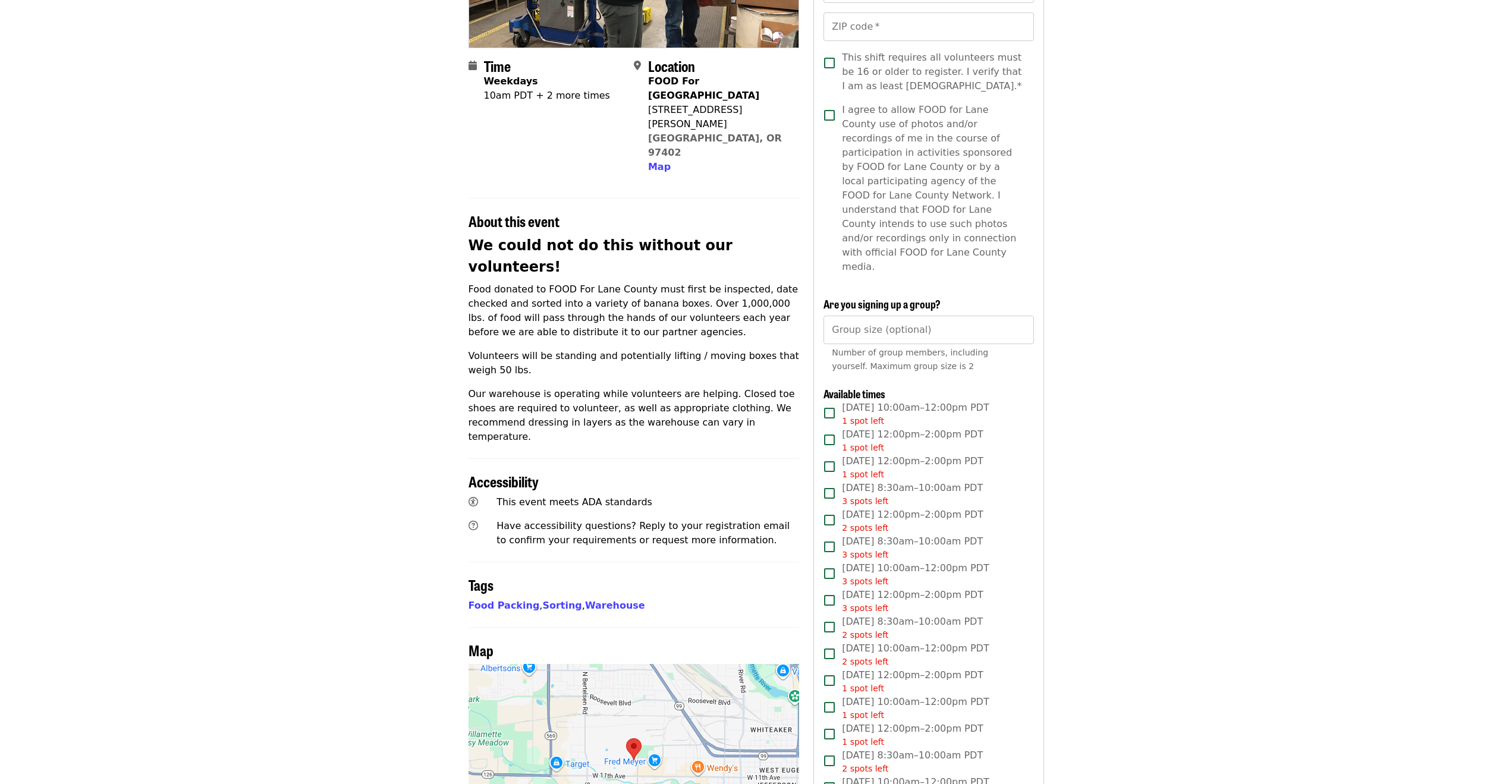
click at [855, 535] on span "[DATE] 8:30am–10:00am PDT 3 spots left" at bounding box center [913, 548] width 141 height 27
